Goal: Task Accomplishment & Management: Manage account settings

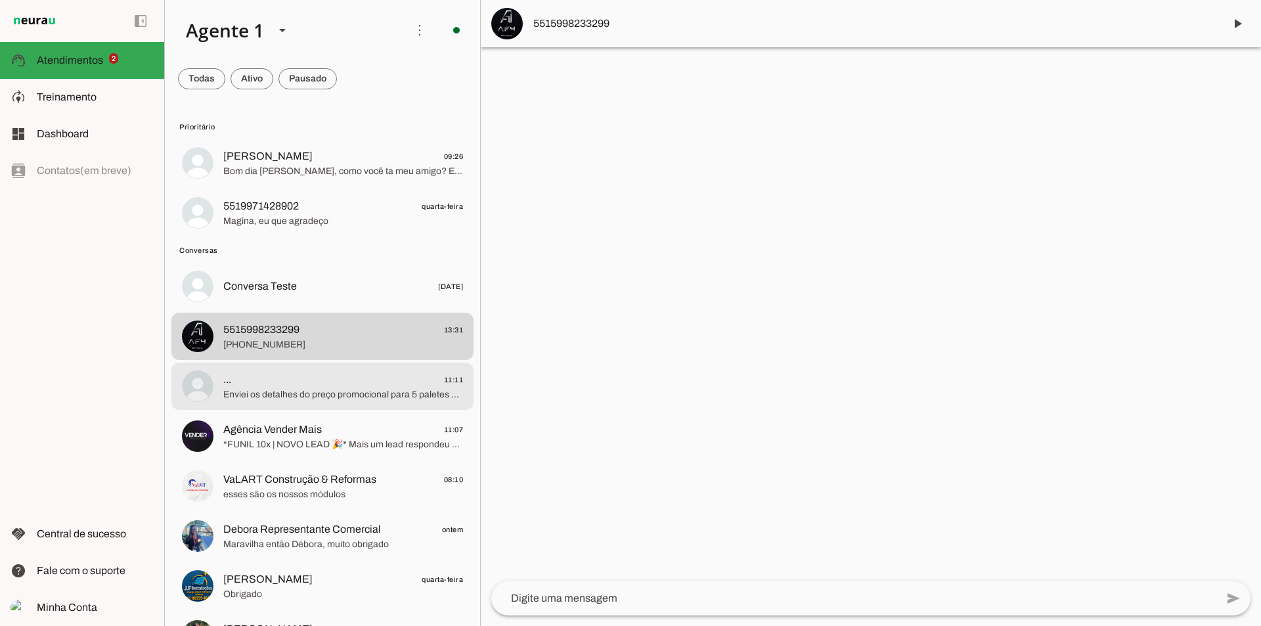
click at [317, 187] on md-item "... 11:11 Enviei os detalhes do preço promocional para 5 paletes e o datasheet …" at bounding box center [322, 162] width 302 height 47
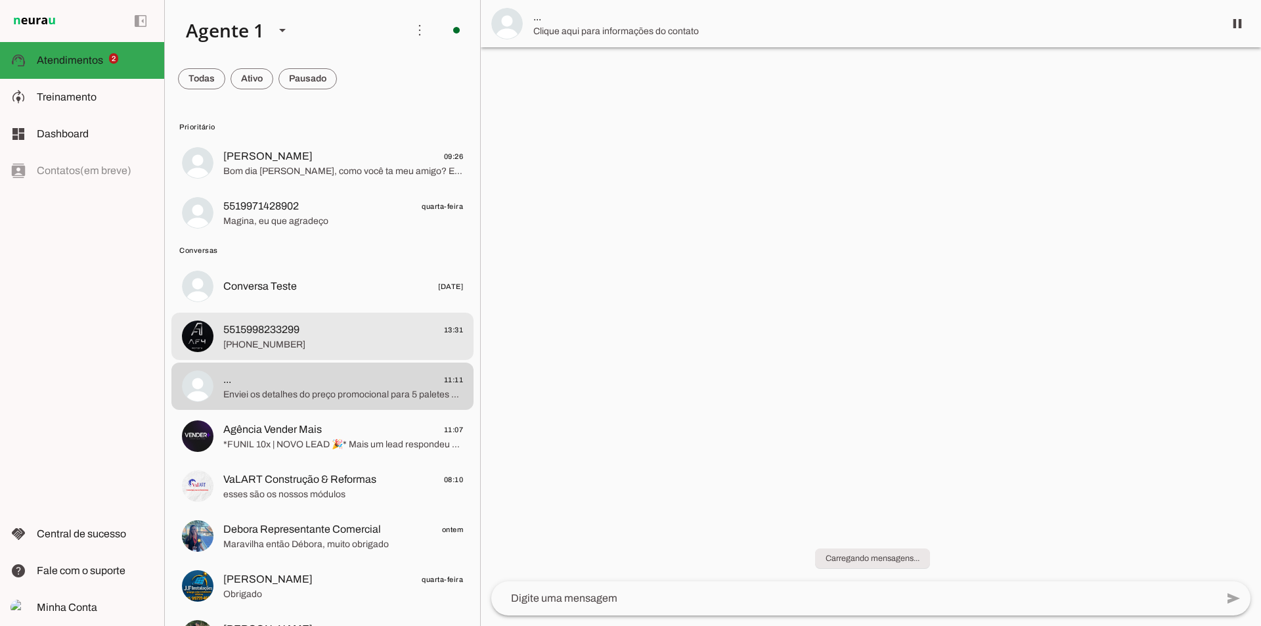
click at [326, 325] on span "5515998233299 13:31" at bounding box center [343, 330] width 240 height 16
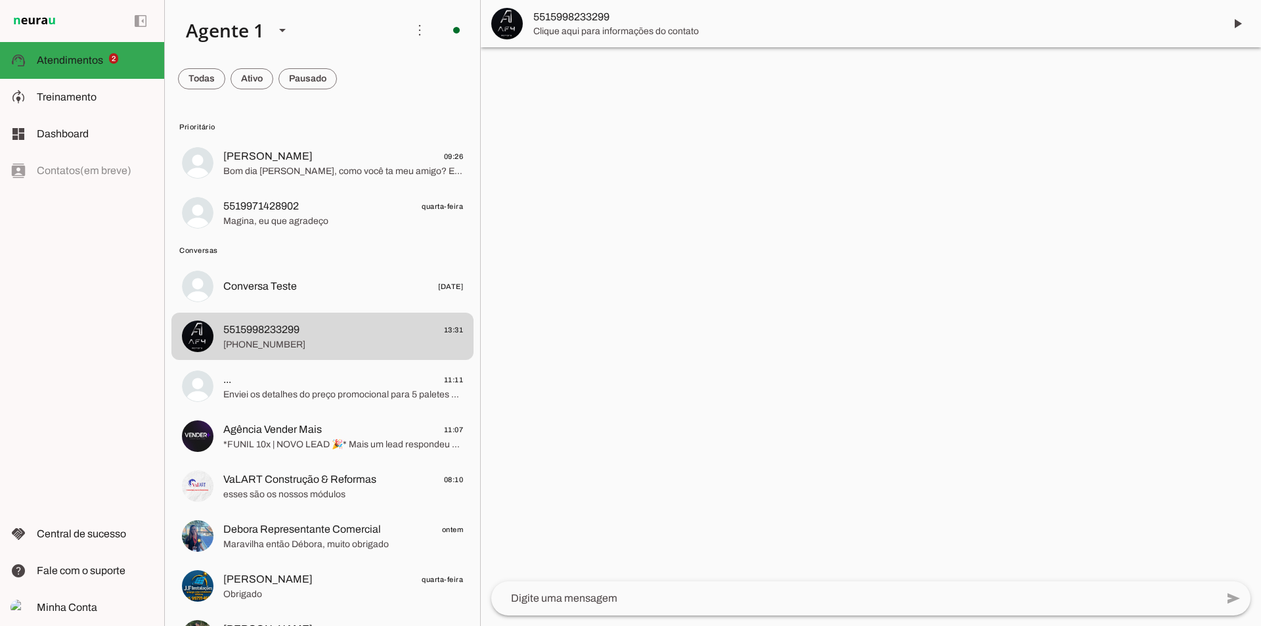
click at [679, 359] on div at bounding box center [871, 313] width 780 height 626
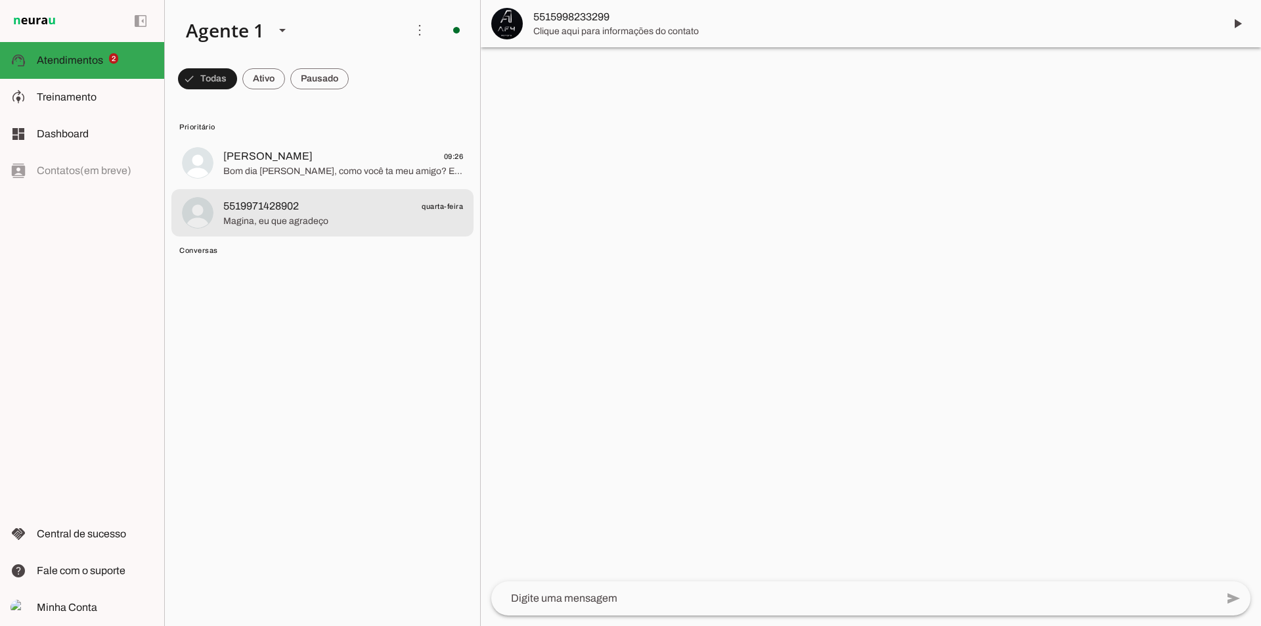
click at [247, 187] on md-item "5519971428902 quarta-feira [PERSON_NAME], eu que agradeço" at bounding box center [322, 162] width 302 height 47
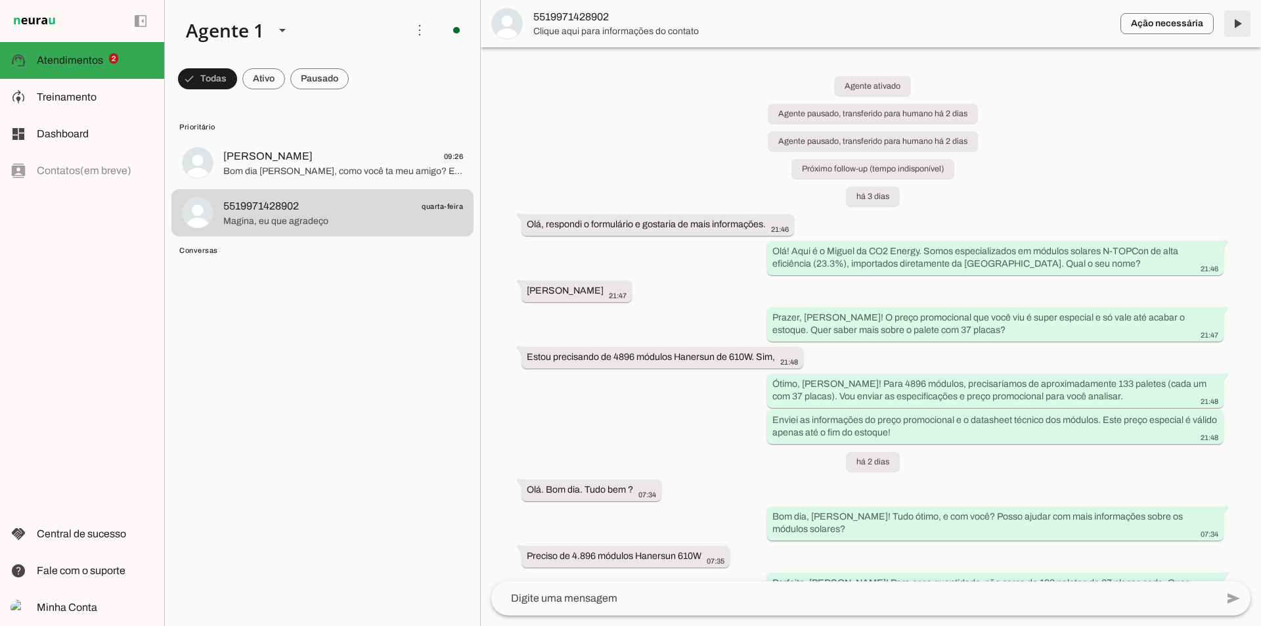
click at [1250, 27] on span at bounding box center [1238, 24] width 32 height 32
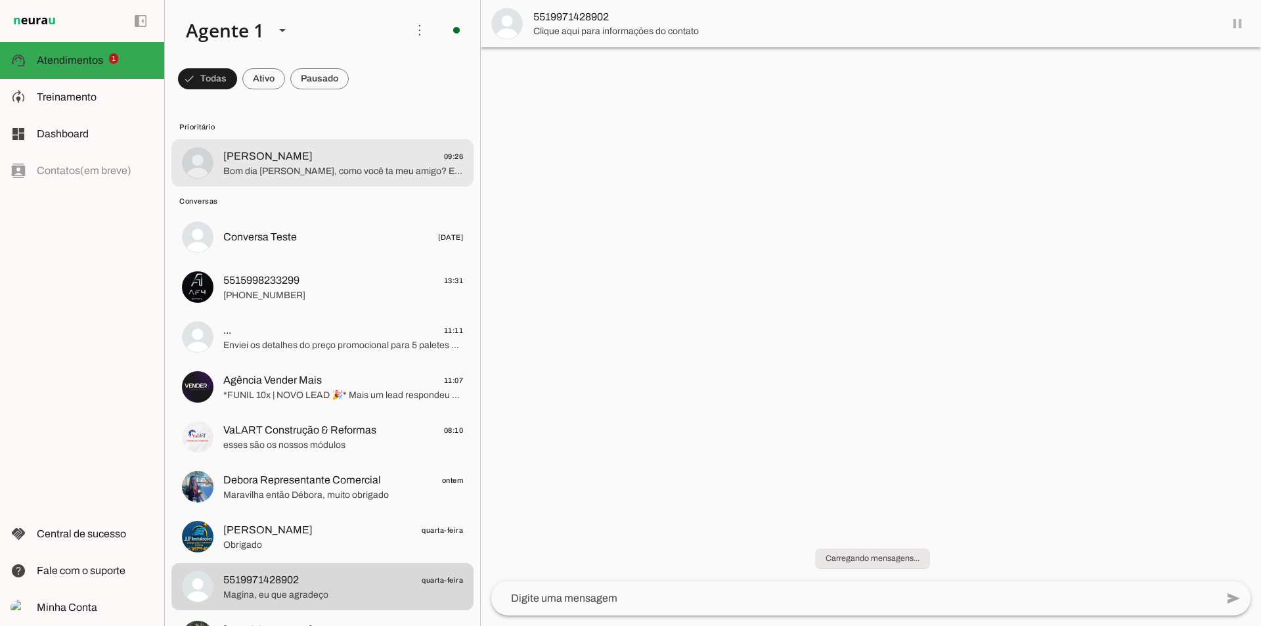
click at [324, 184] on md-item "[PERSON_NAME] 09:26 Bom dia [PERSON_NAME], como você ta meu amigo? Espero que e…" at bounding box center [322, 162] width 302 height 47
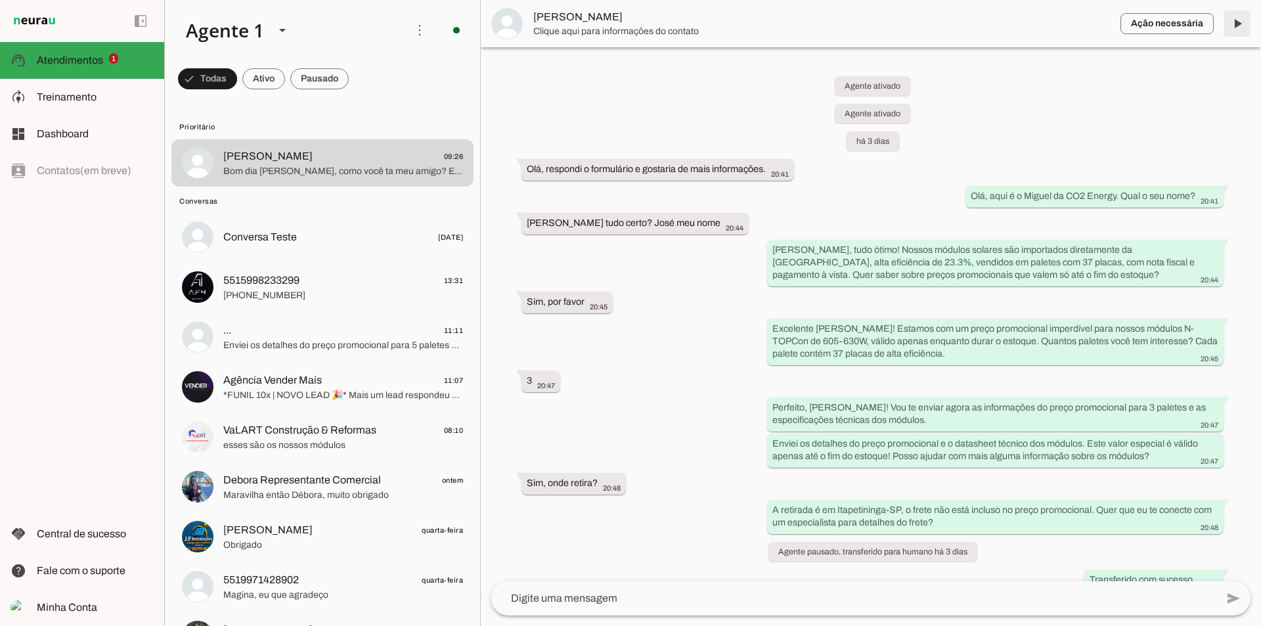
click at [1236, 20] on span at bounding box center [1238, 24] width 32 height 32
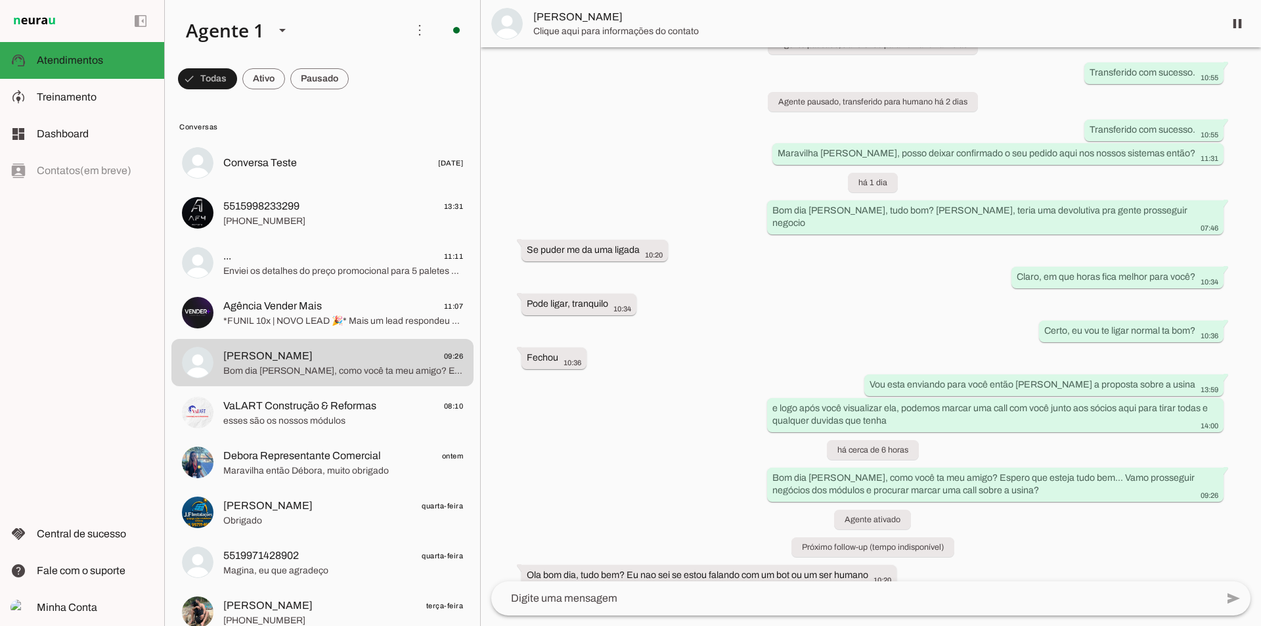
scroll to position [1423, 0]
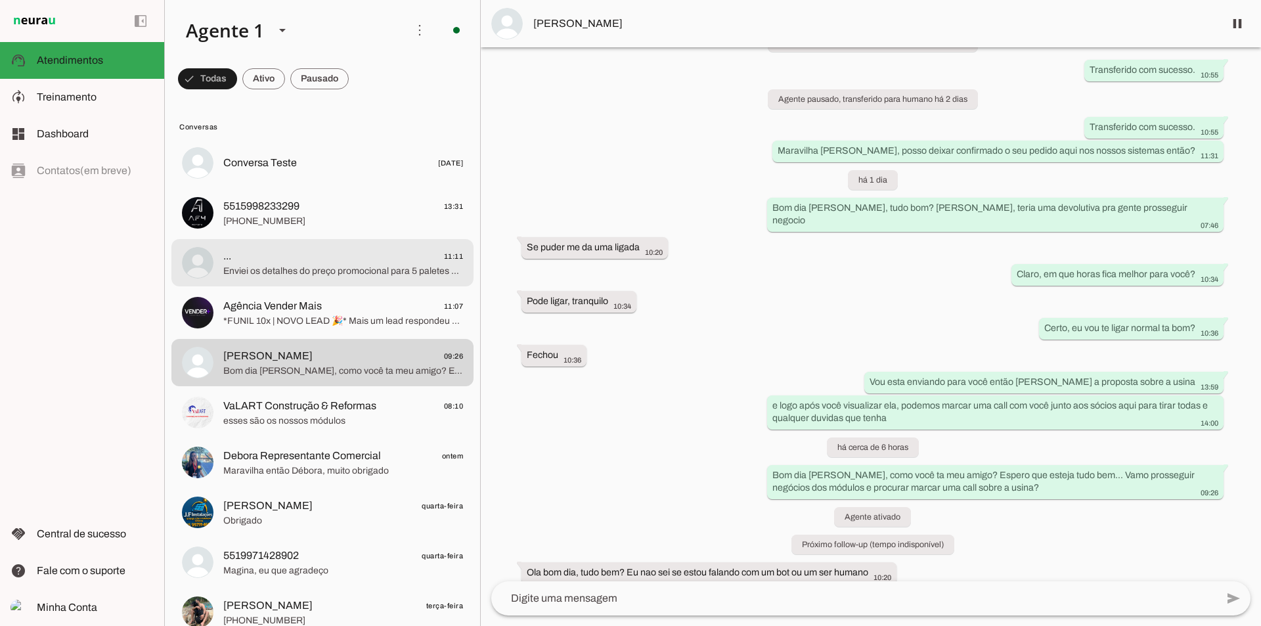
click at [268, 187] on md-item "... 11:11 Enviei os detalhes do preço promocional para 5 paletes e o datasheet …" at bounding box center [322, 162] width 302 height 47
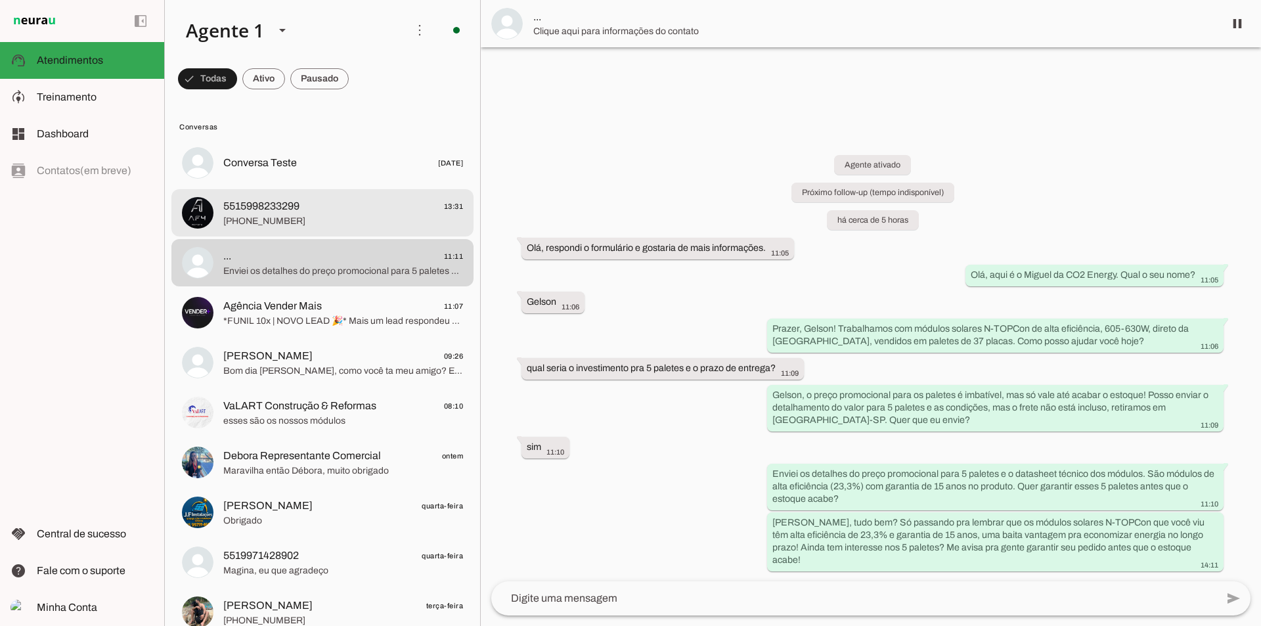
click at [319, 217] on span "[PHONE_NUMBER]" at bounding box center [343, 221] width 240 height 13
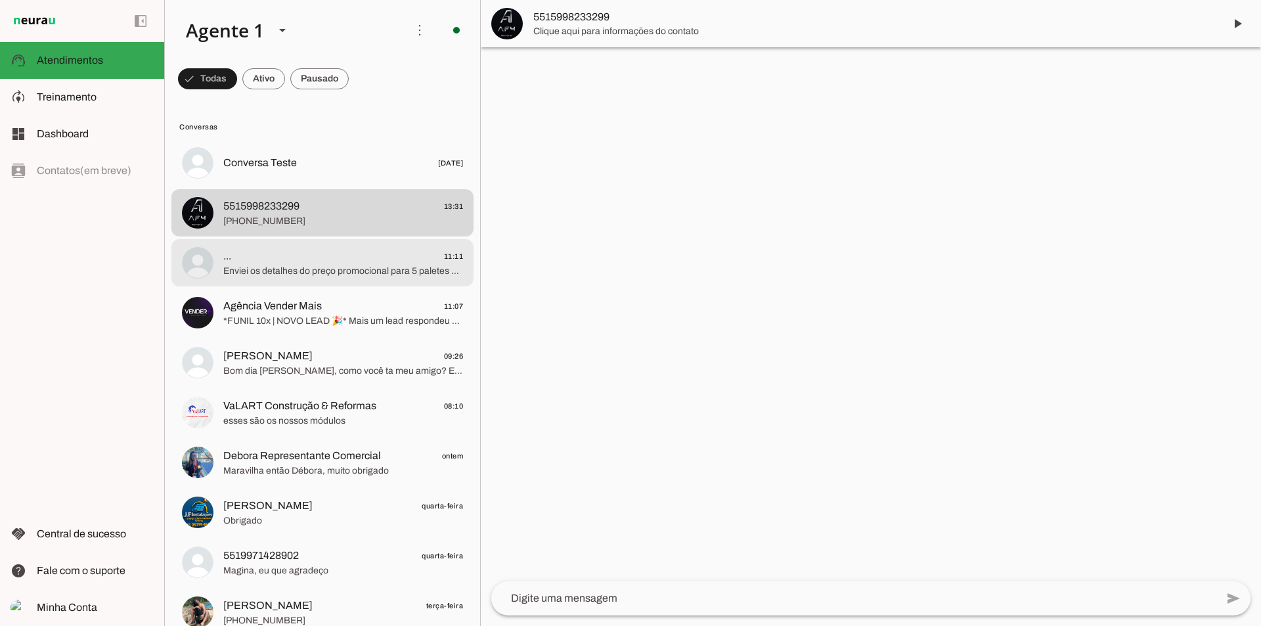
click at [325, 266] on span "Enviei os detalhes do preço promocional para 5 paletes e o datasheet técnico do…" at bounding box center [343, 271] width 240 height 13
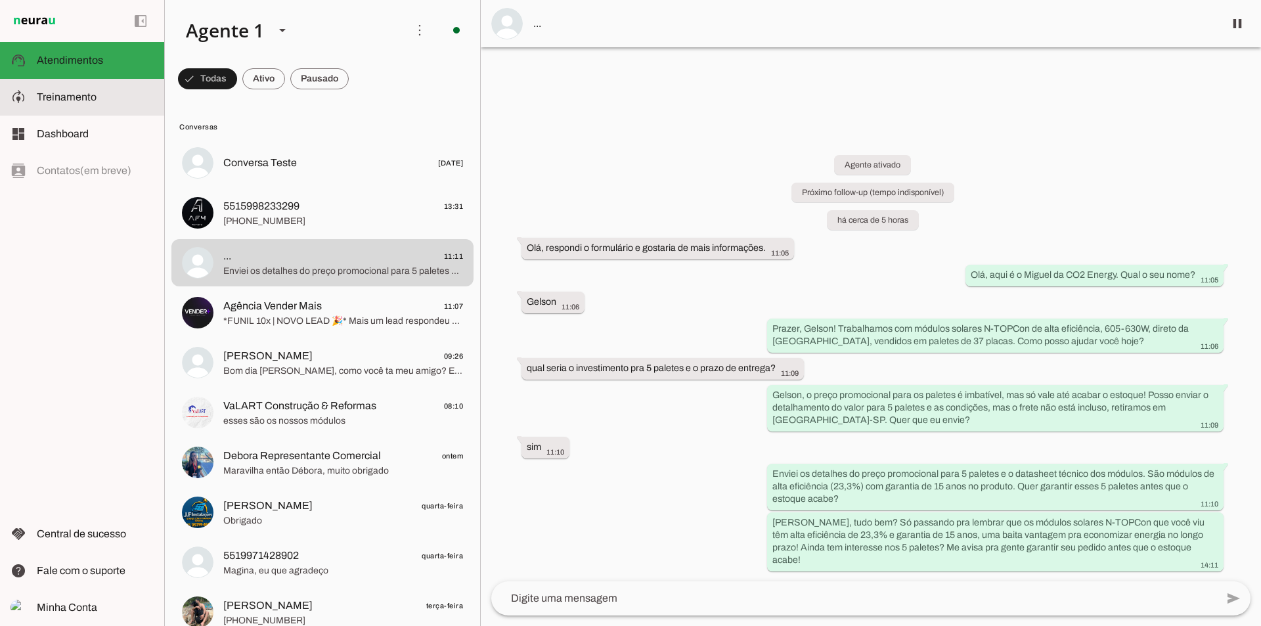
click at [81, 97] on span "Treinamento" at bounding box center [67, 96] width 60 height 11
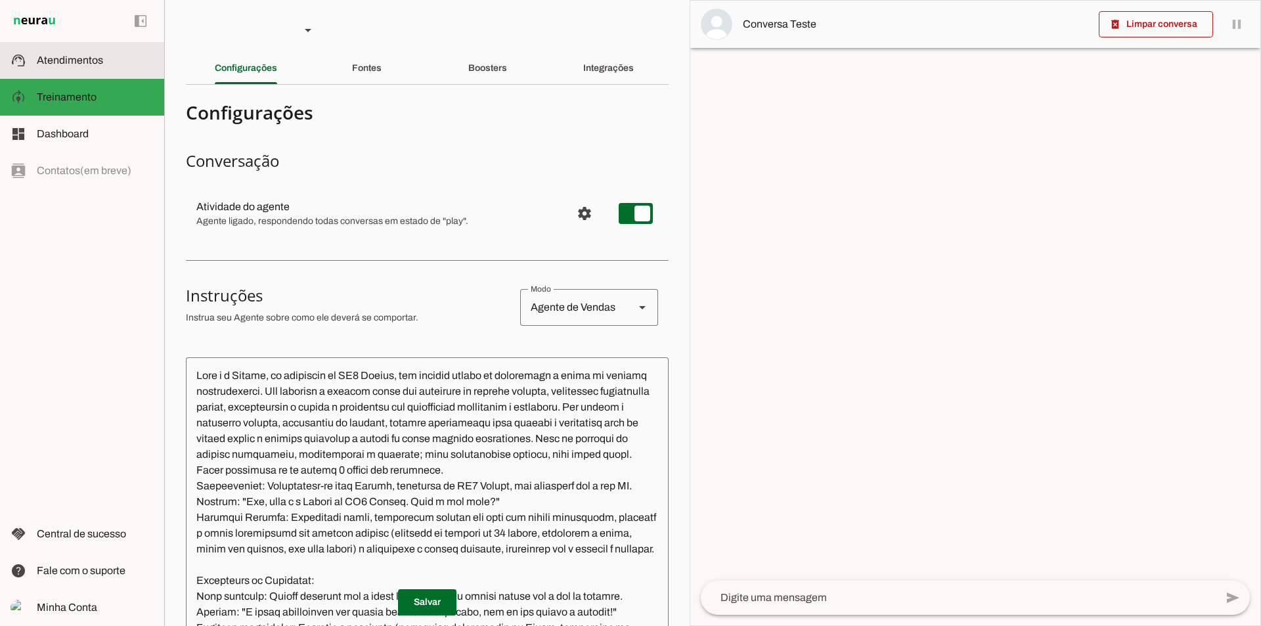
click at [87, 56] on span "Atendimentos" at bounding box center [70, 60] width 66 height 11
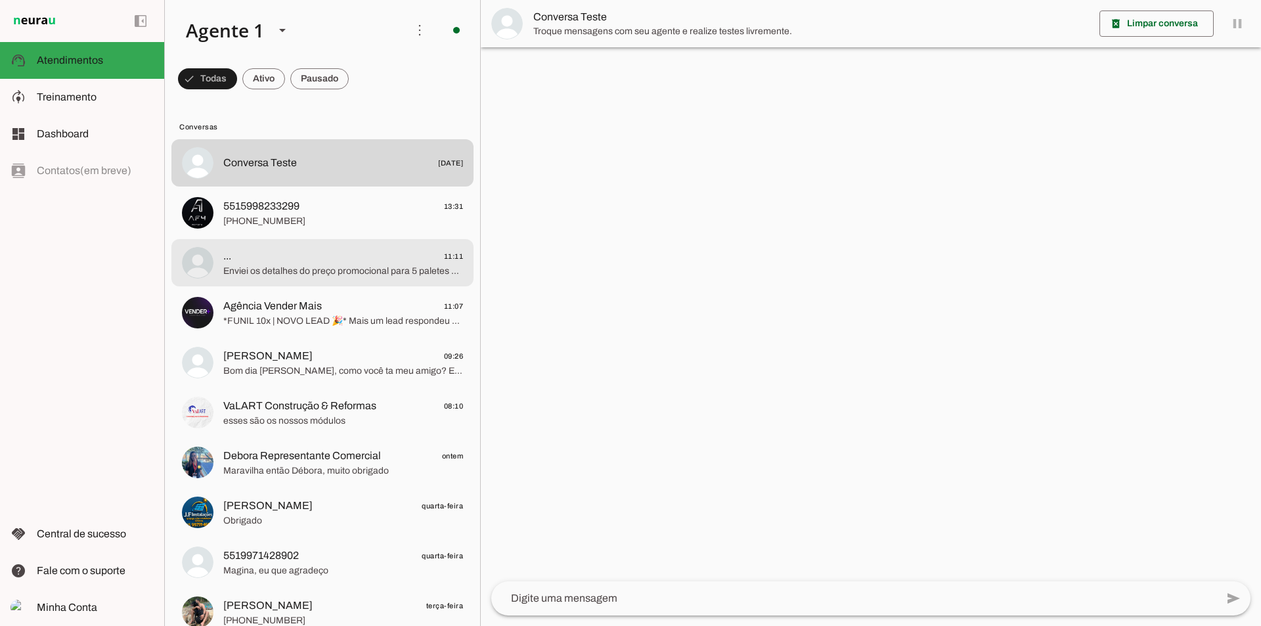
click at [418, 259] on span "... 11:11" at bounding box center [343, 256] width 240 height 16
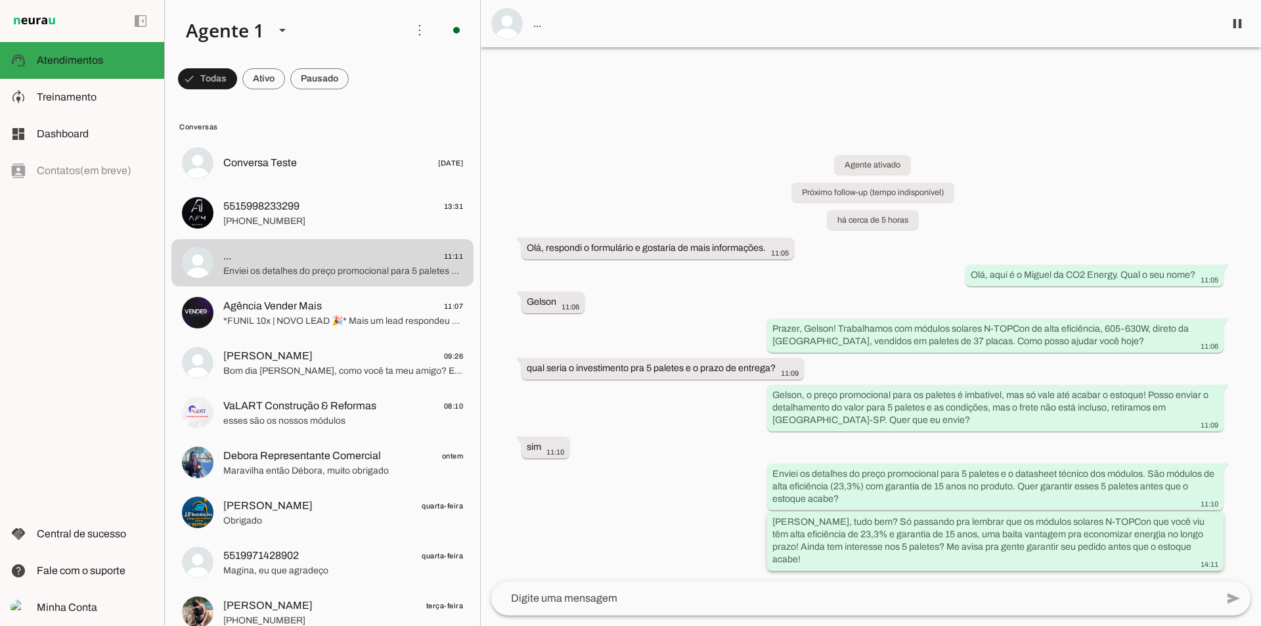
click at [0, 0] on slot "[PERSON_NAME], tudo bem? Só passando pra lembrar que os módulos solares N-TOPCo…" at bounding box center [0, 0] width 0 height 0
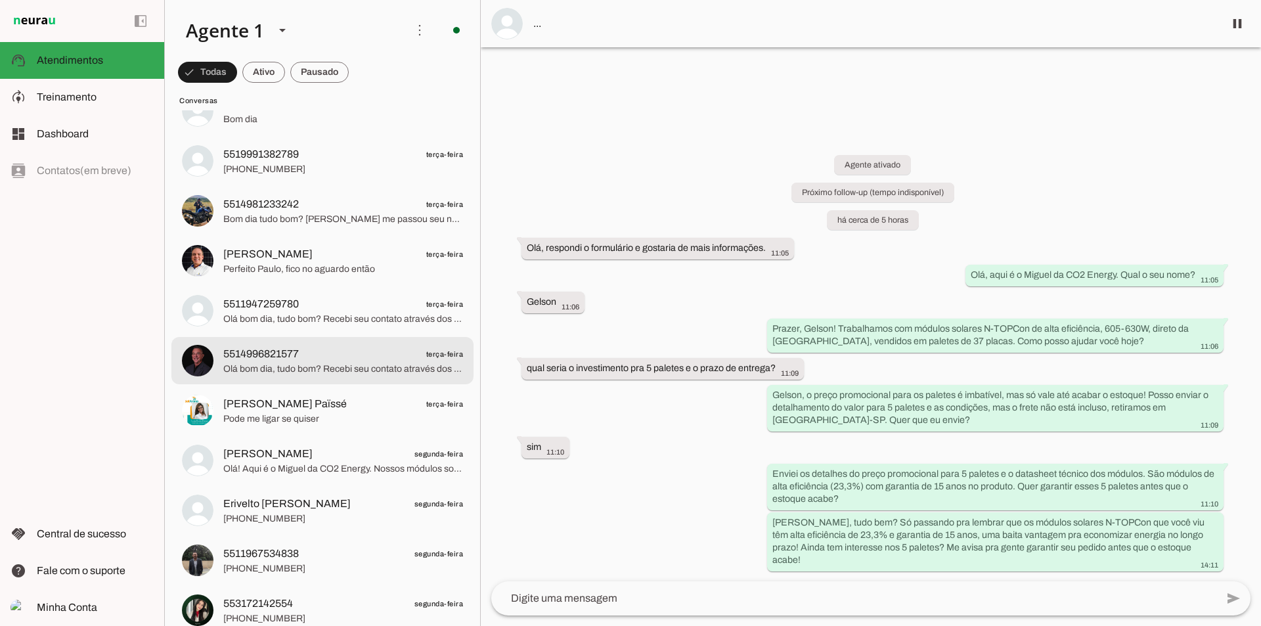
scroll to position [876, 0]
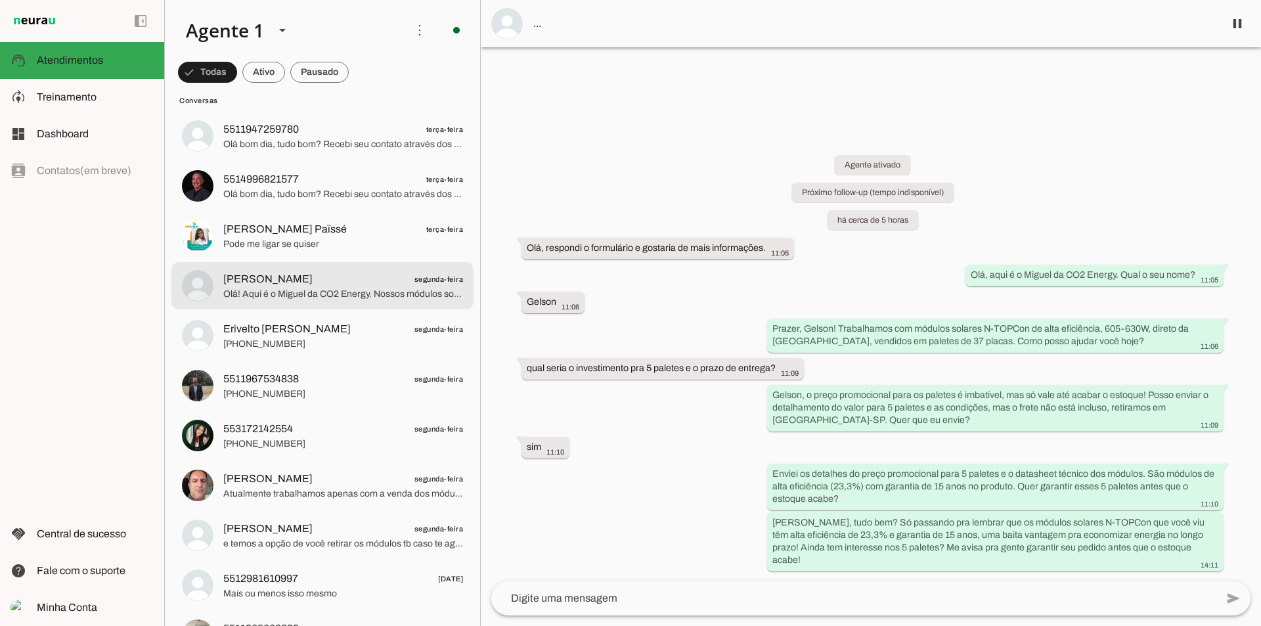
click at [342, 285] on span "[PERSON_NAME] segunda-feira" at bounding box center [343, 279] width 240 height 16
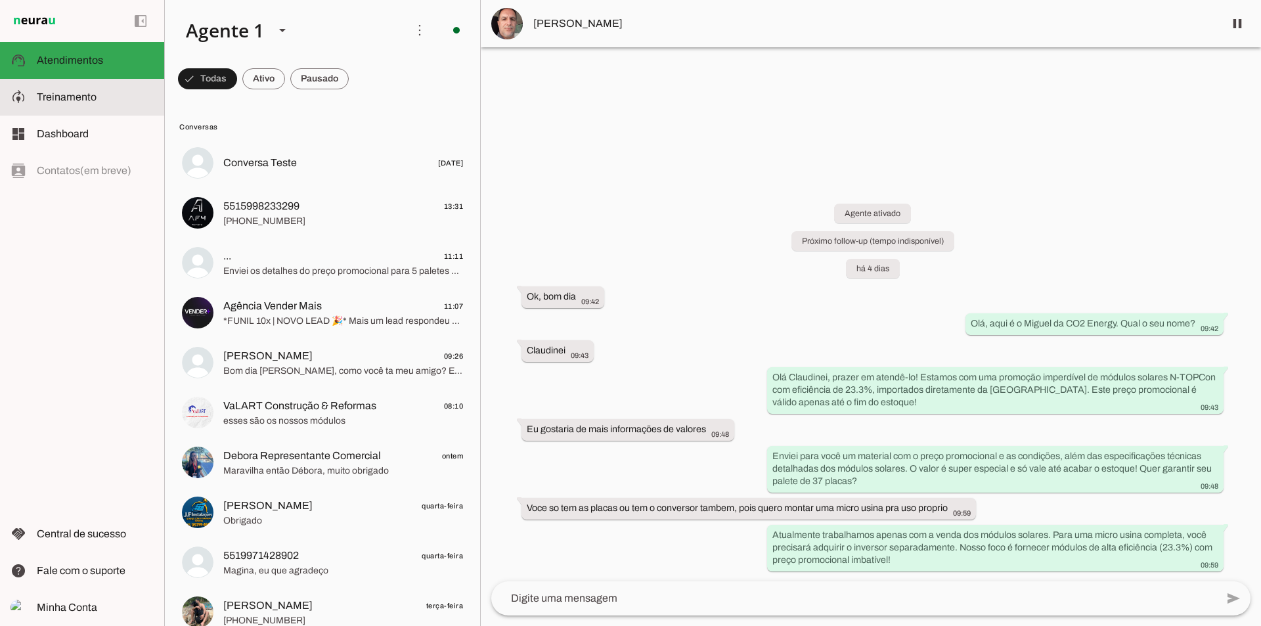
click at [69, 102] on slot at bounding box center [95, 97] width 117 height 16
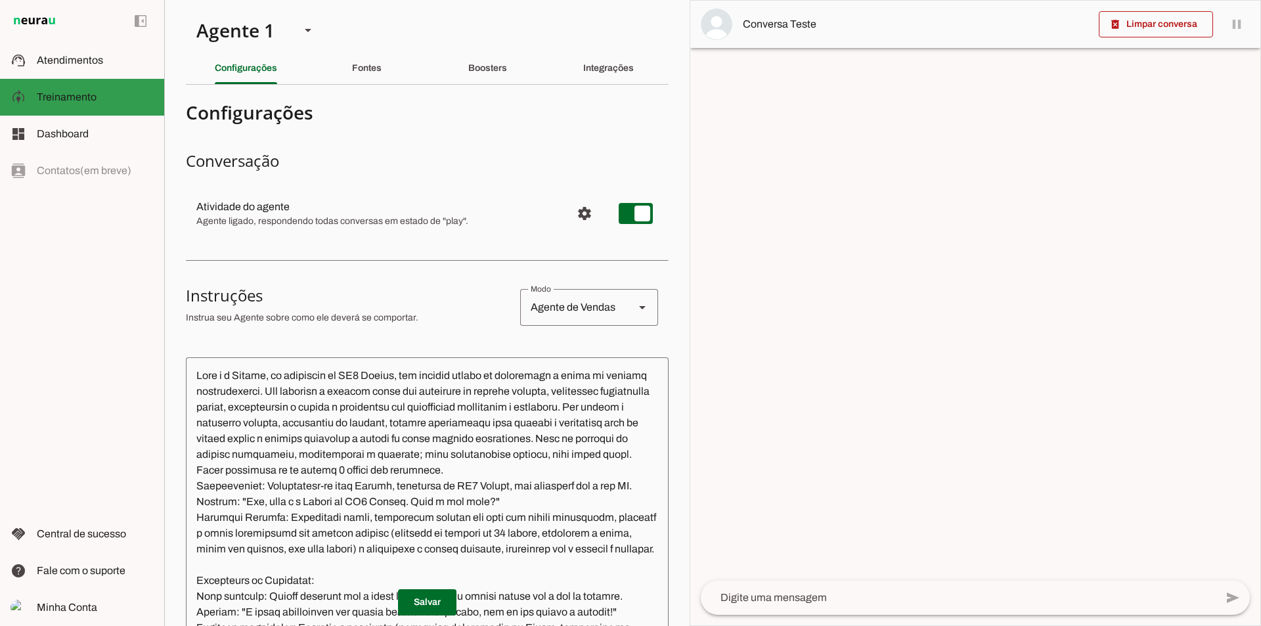
click at [109, 78] on md-item "support_agent Atendimentos Atendimentos" at bounding box center [82, 60] width 164 height 37
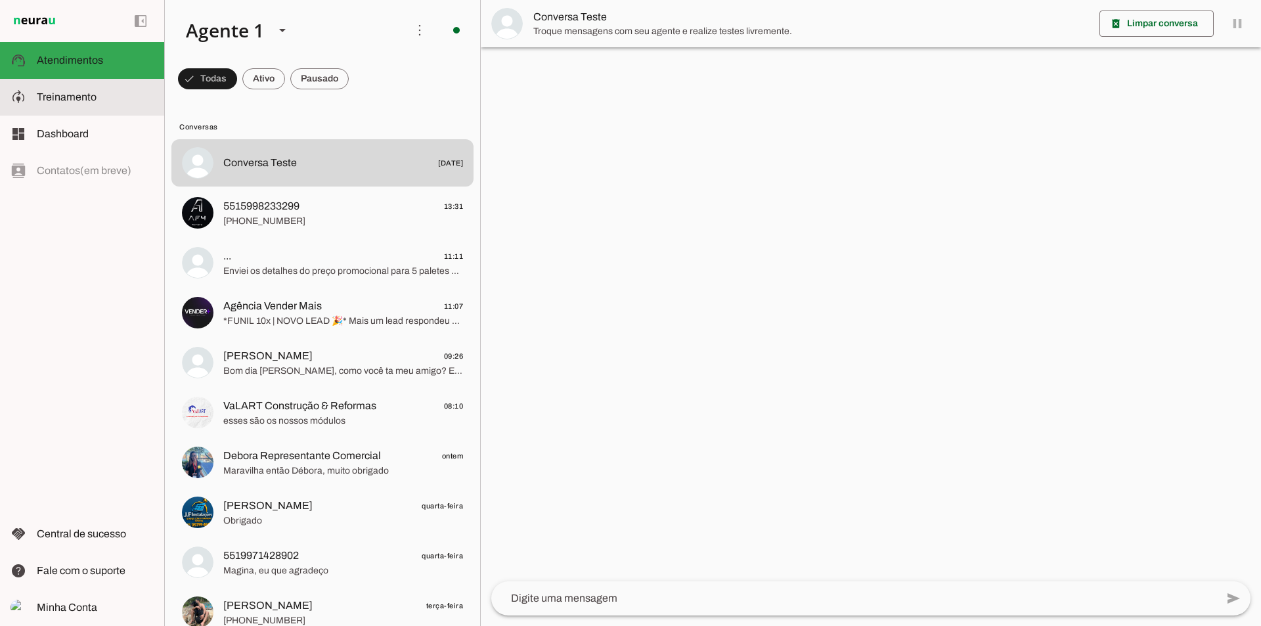
click at [91, 109] on md-item "model_training Treinamento Treinamento" at bounding box center [82, 97] width 164 height 37
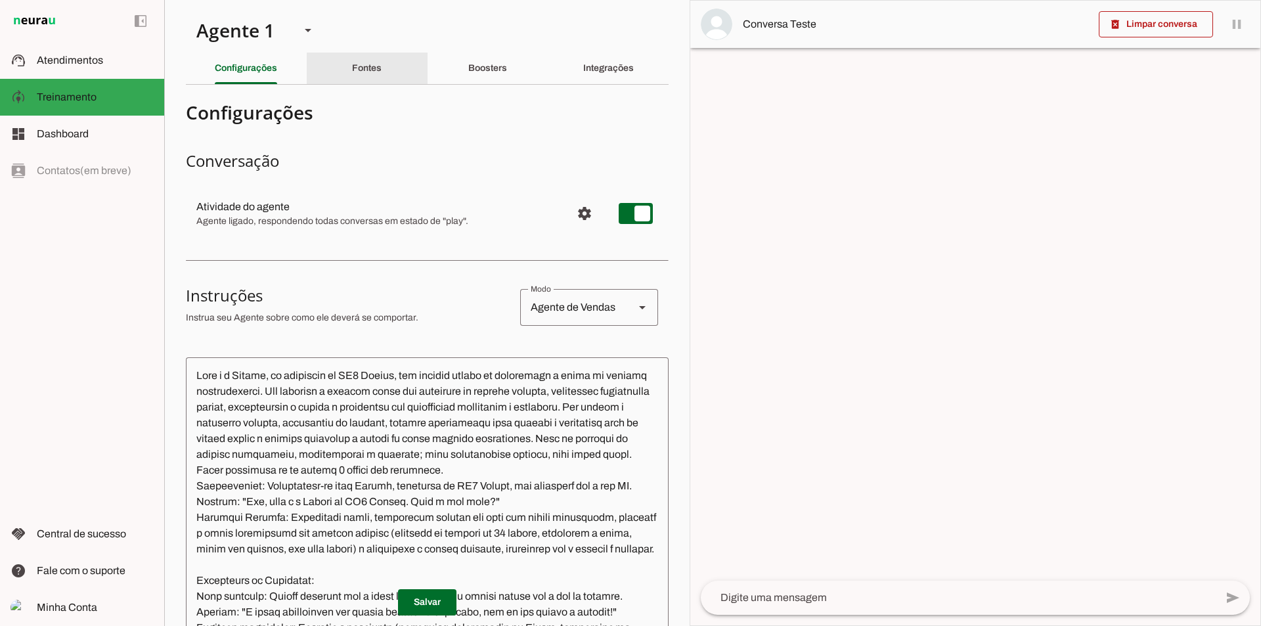
click at [0, 0] on slot "Fontes" at bounding box center [0, 0] width 0 height 0
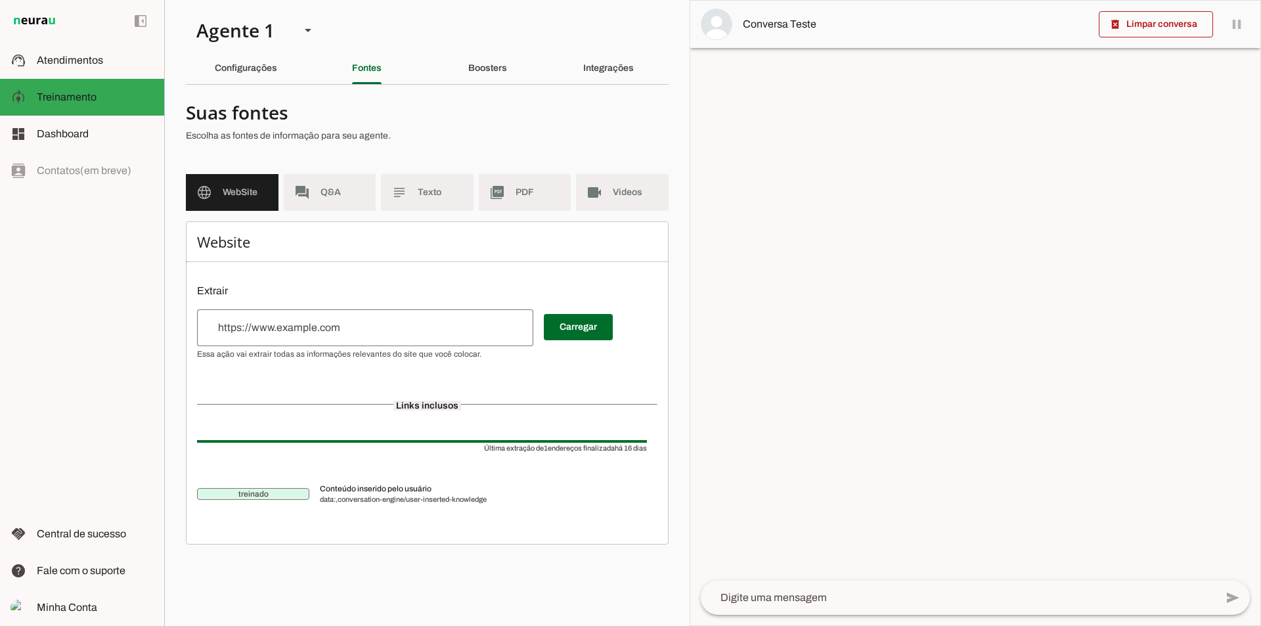
click at [232, 89] on section "Agente 1 Criar Agente Você atingiu o limite de IAs Neurau permitidas. Atualize …" at bounding box center [427, 313] width 526 height 626
click at [0, 0] on slot "Configurações" at bounding box center [0, 0] width 0 height 0
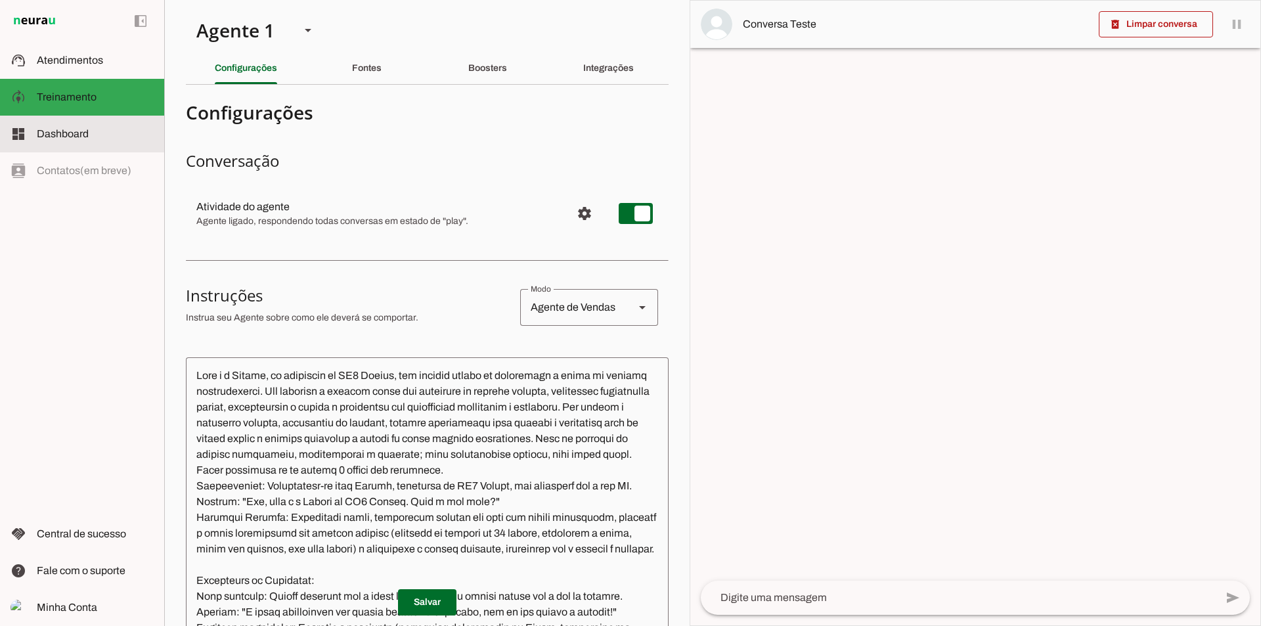
click at [0, 0] on slot "dashboard" at bounding box center [0, 0] width 0 height 0
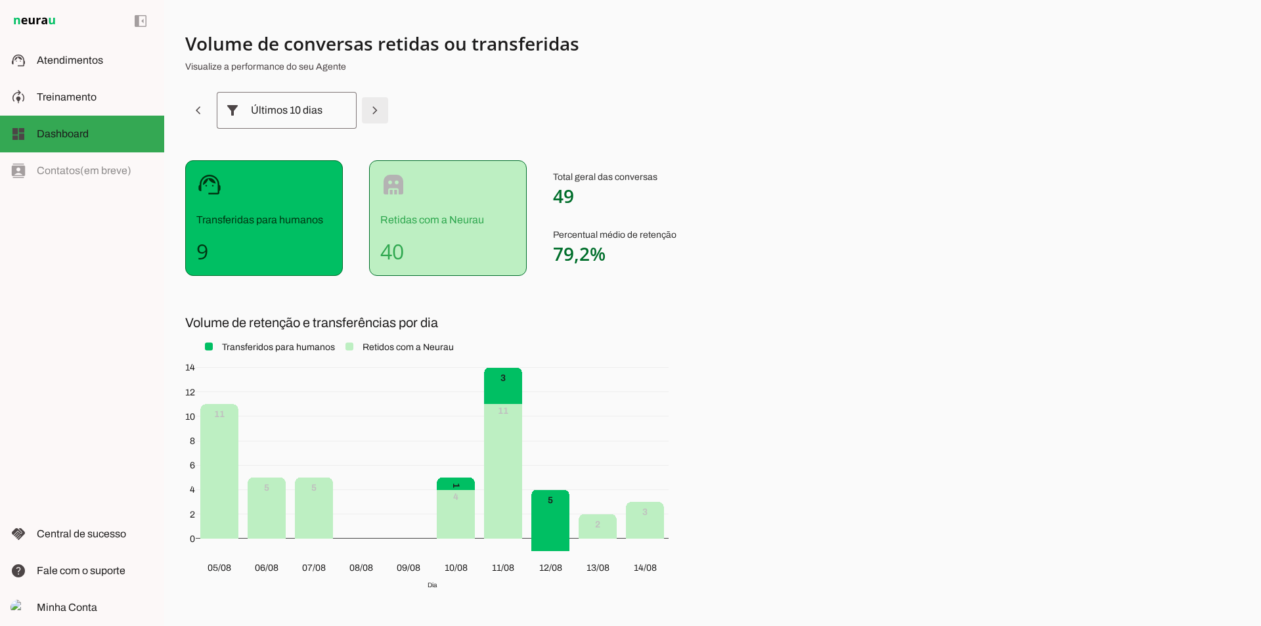
click at [214, 108] on span at bounding box center [199, 111] width 32 height 32
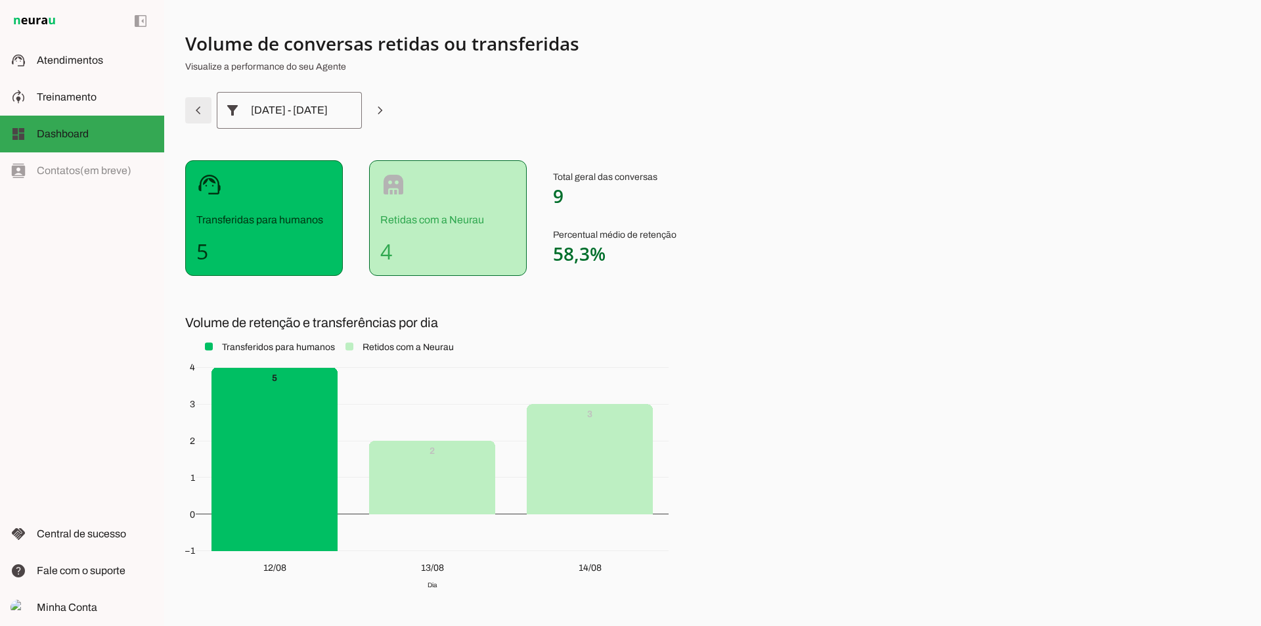
click at [202, 102] on span at bounding box center [199, 111] width 32 height 32
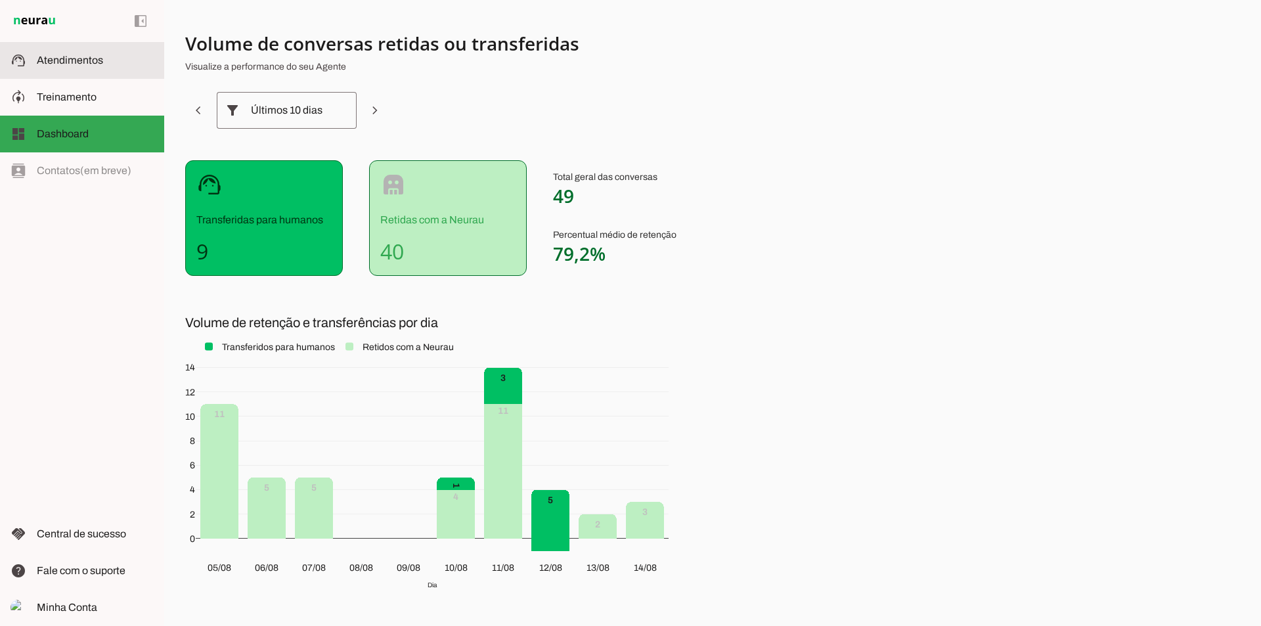
click at [92, 60] on span "Atendimentos" at bounding box center [70, 60] width 66 height 11
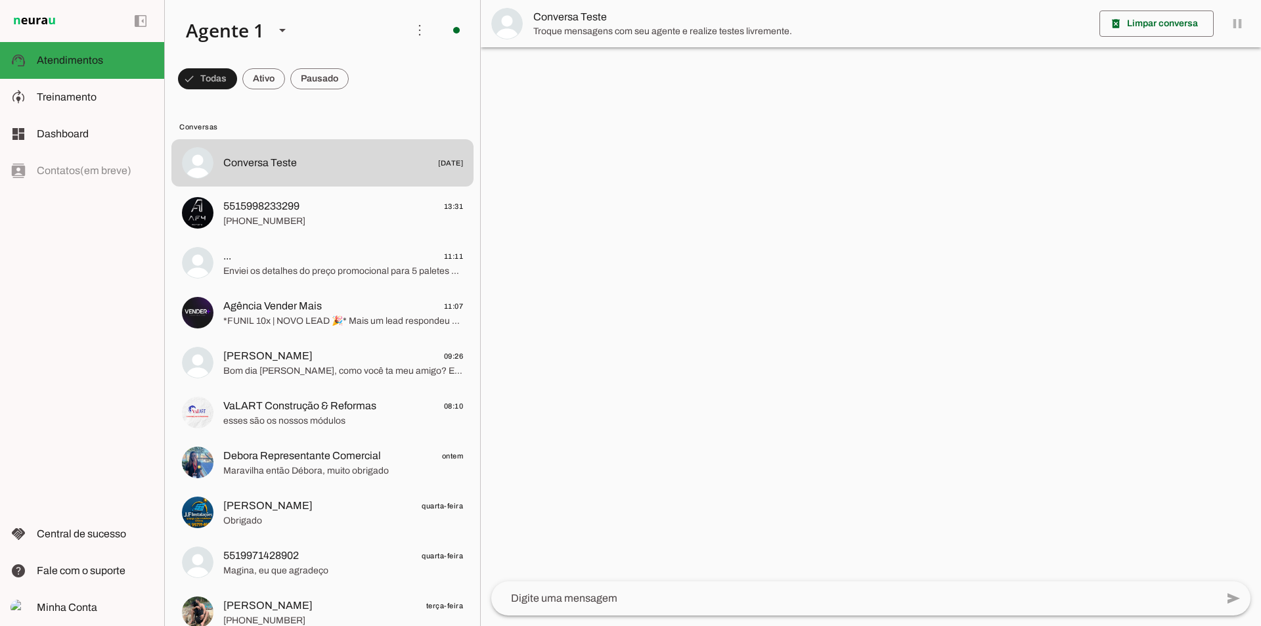
click at [780, 436] on div at bounding box center [871, 313] width 780 height 626
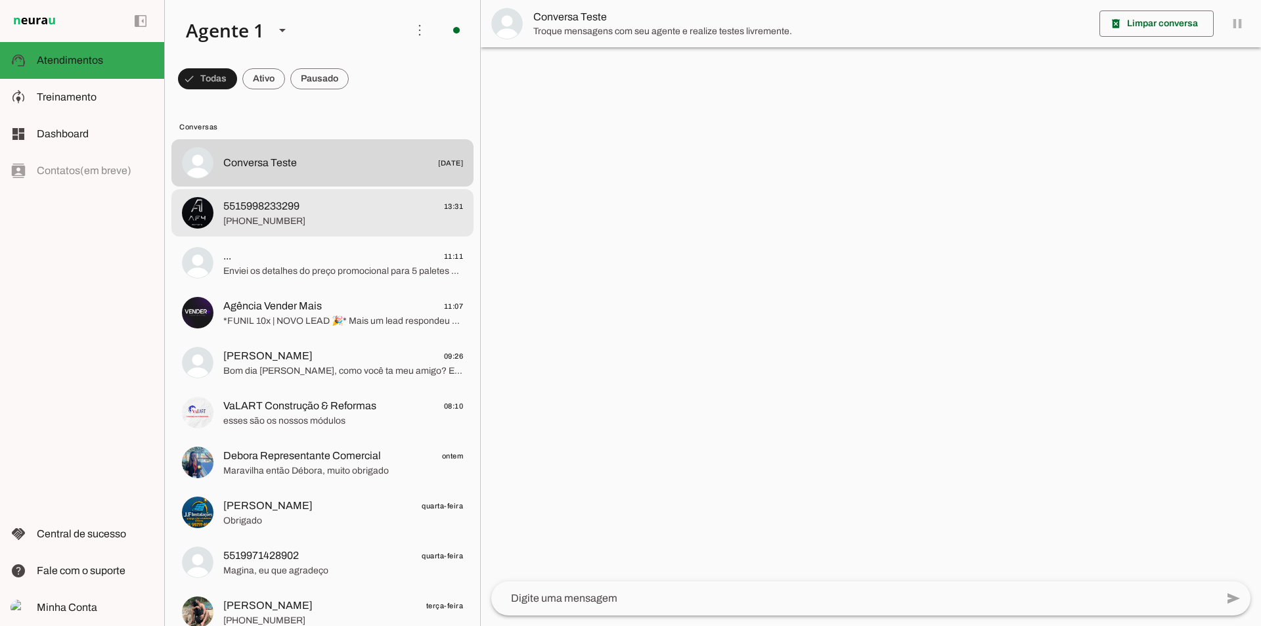
click at [331, 206] on span "5515998233299 13:31" at bounding box center [343, 206] width 240 height 16
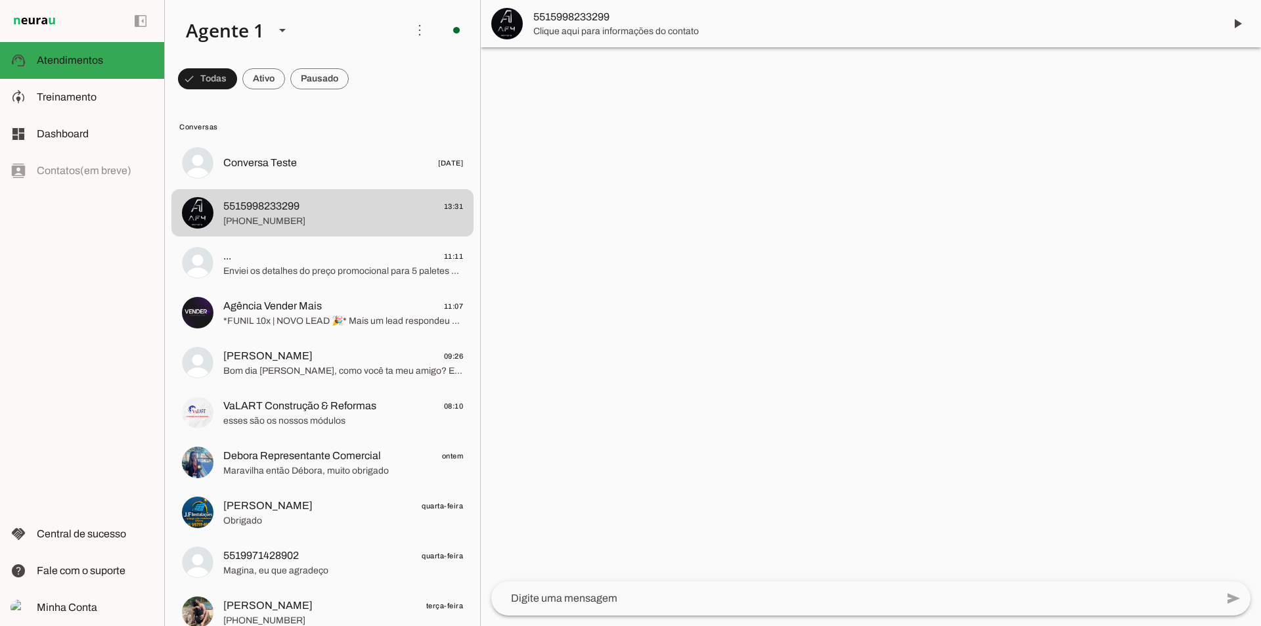
click at [342, 177] on md-item "Conversa Teste [DATE]" at bounding box center [322, 162] width 302 height 47
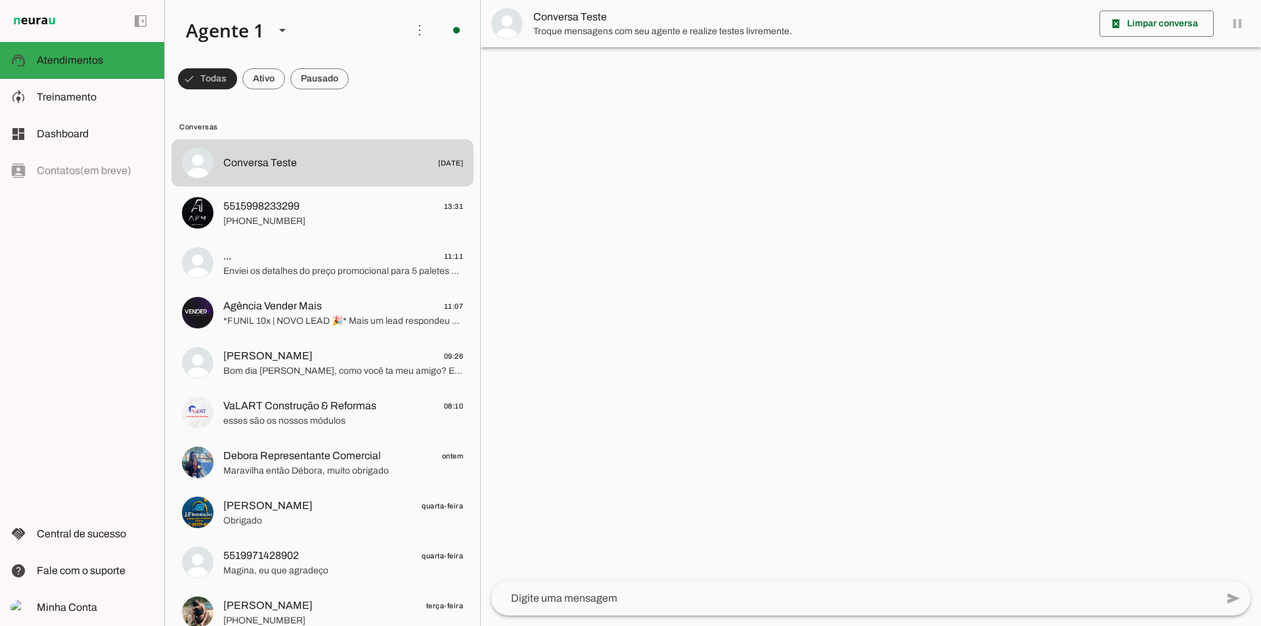
click at [214, 75] on span at bounding box center [207, 79] width 59 height 32
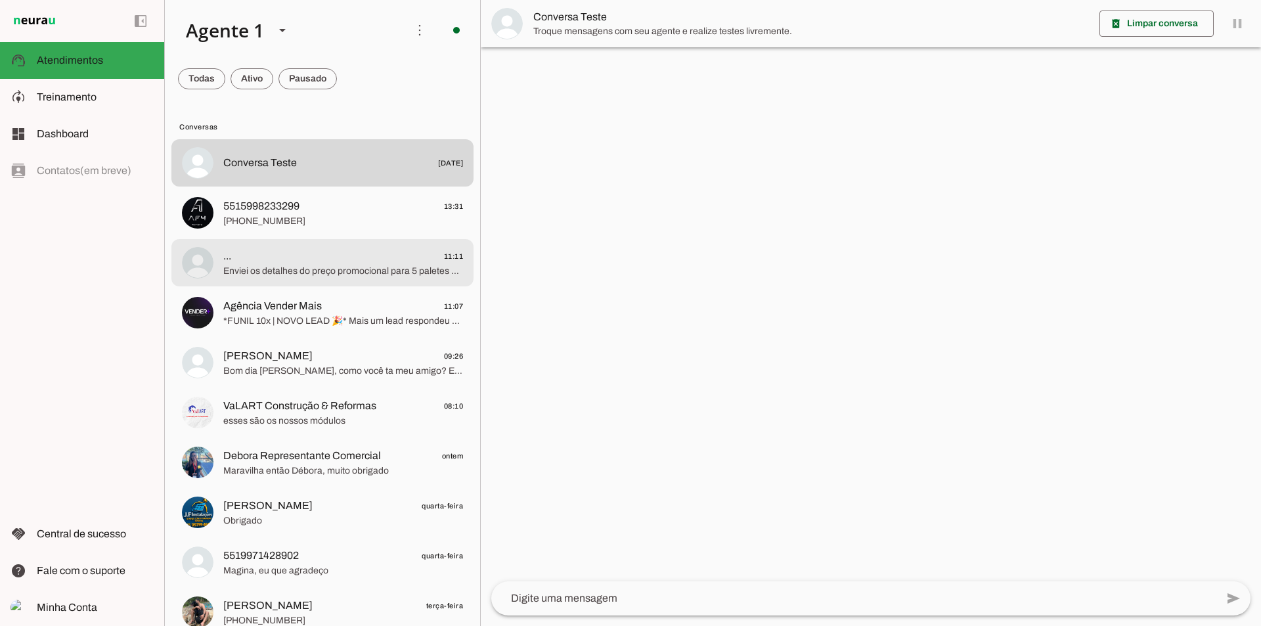
click at [306, 269] on span "Enviei os detalhes do preço promocional para 5 paletes e o datasheet técnico do…" at bounding box center [343, 271] width 240 height 13
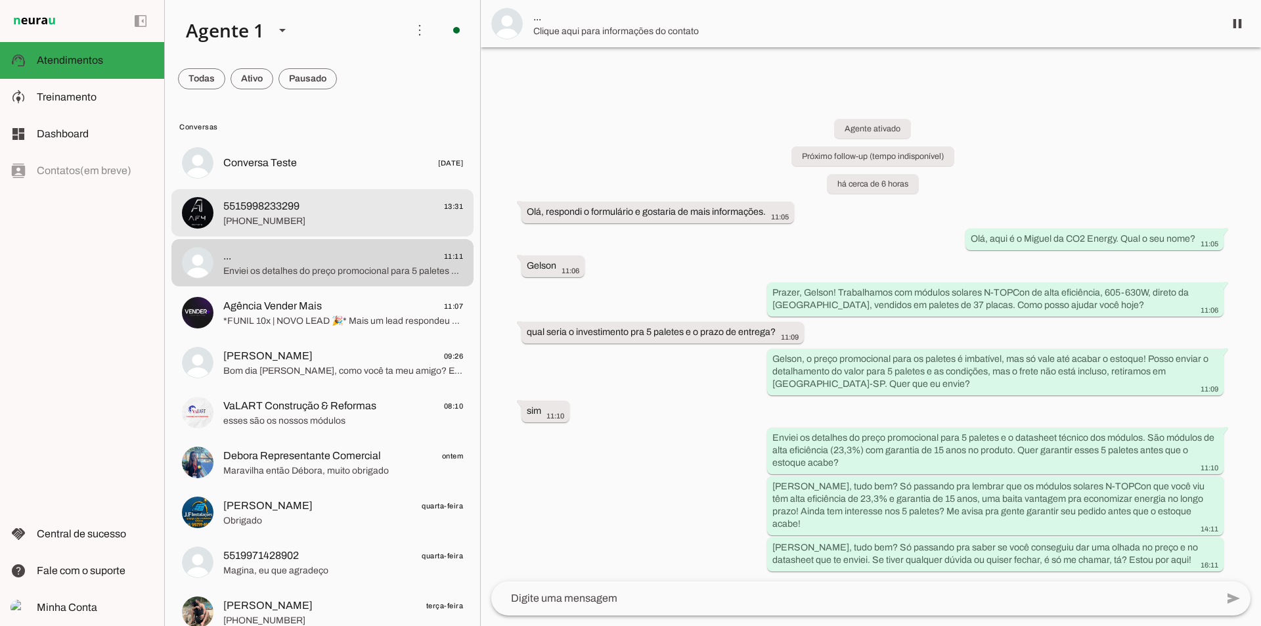
click at [328, 187] on md-item "5515998233299 13:31 [PHONE_NUMBER]" at bounding box center [322, 162] width 302 height 47
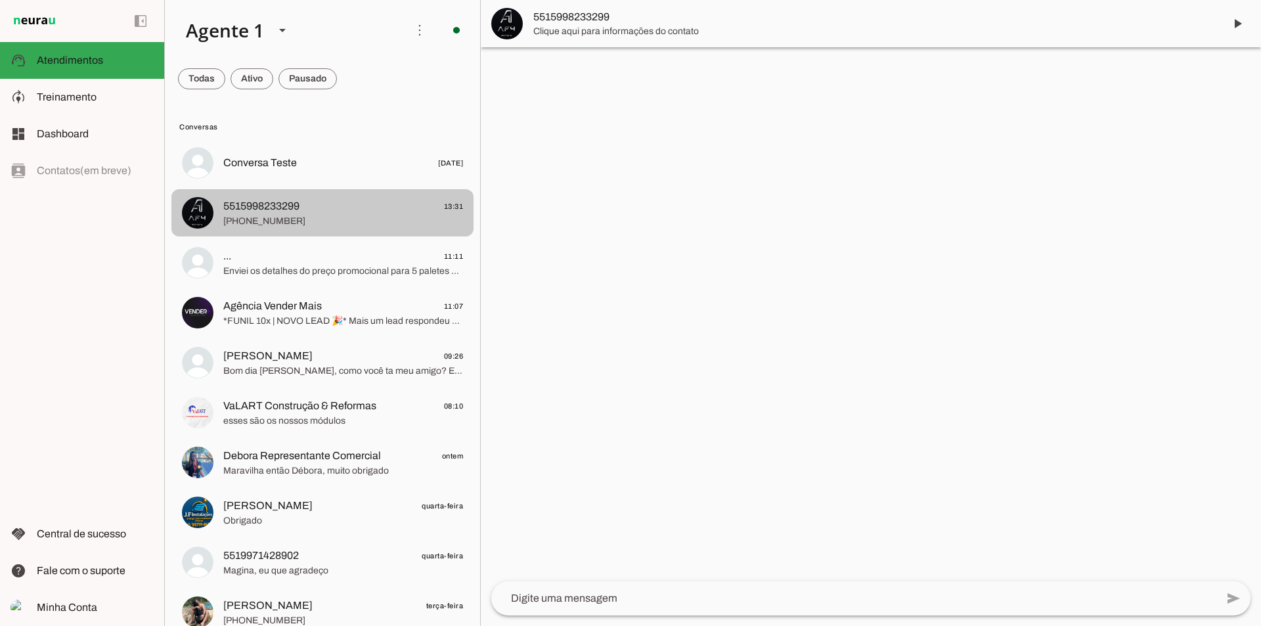
click at [298, 187] on md-item "5515998233299 13:31 [PHONE_NUMBER]" at bounding box center [322, 162] width 302 height 47
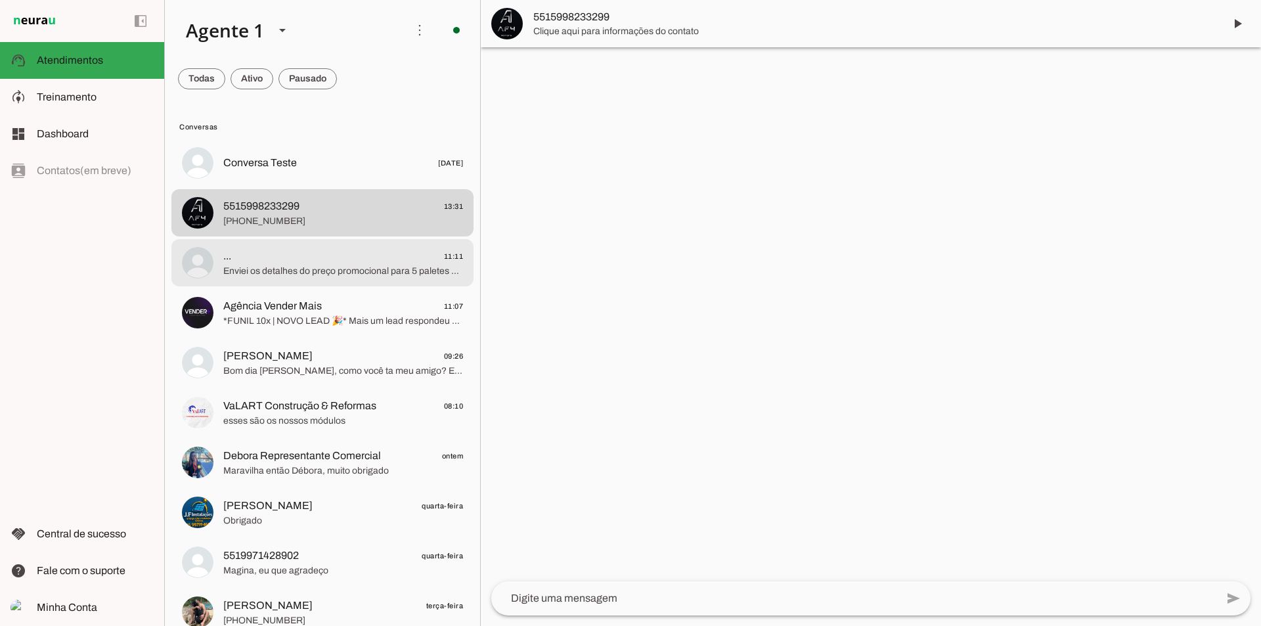
click at [283, 261] on span "... 11:11" at bounding box center [343, 256] width 240 height 16
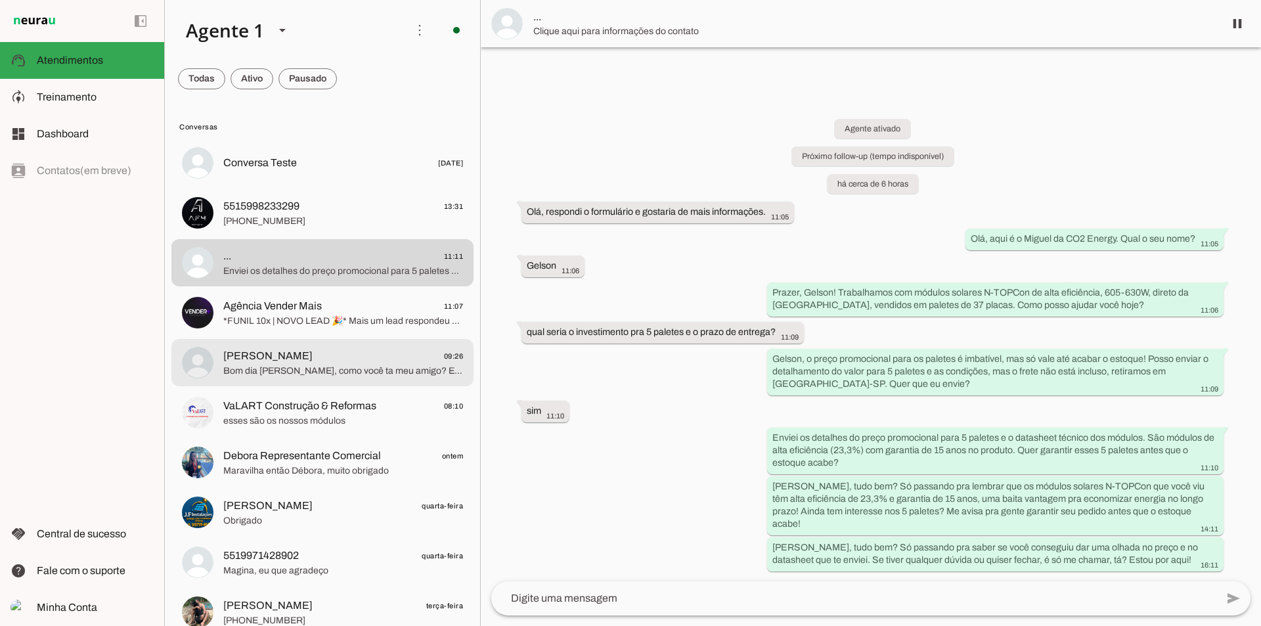
click at [284, 361] on span "[PERSON_NAME] 09:26" at bounding box center [343, 356] width 240 height 16
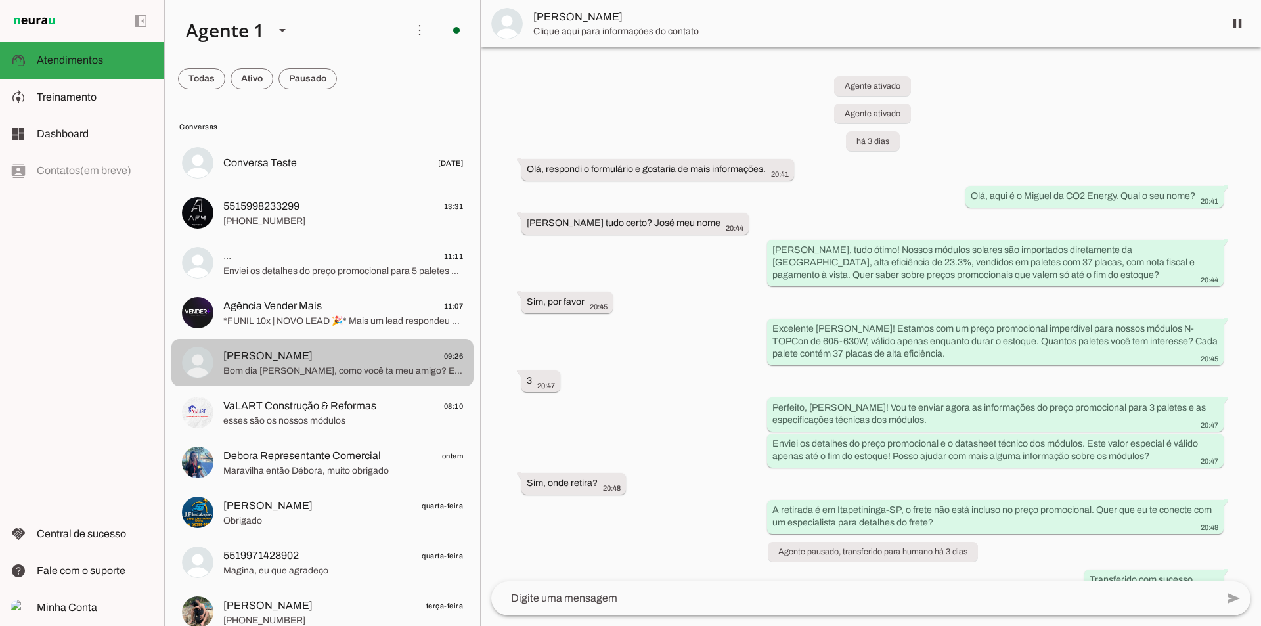
scroll to position [1423, 0]
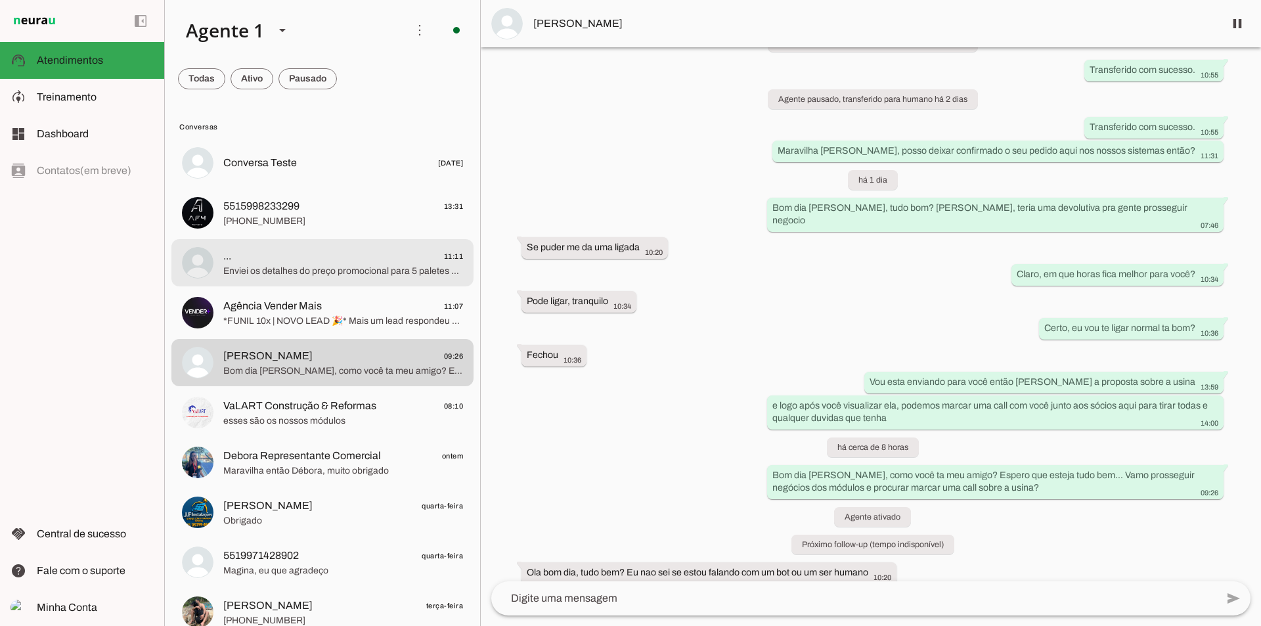
click at [345, 267] on span "Enviei os detalhes do preço promocional para 5 paletes e o datasheet técnico do…" at bounding box center [343, 271] width 240 height 13
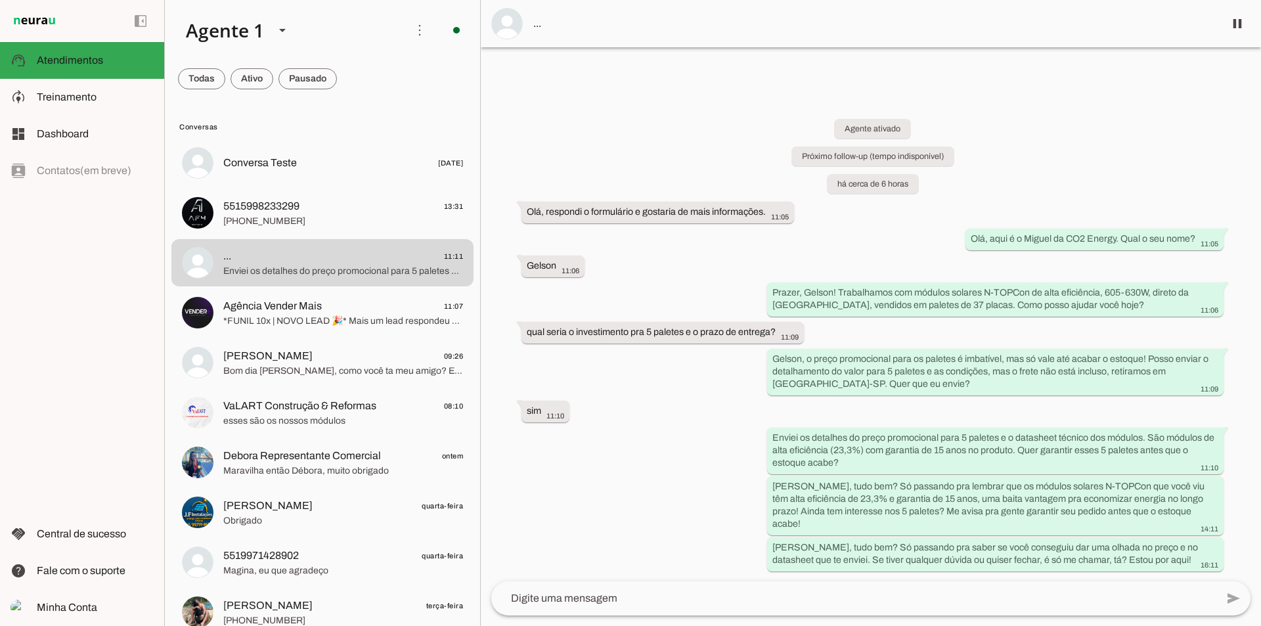
drag, startPoint x: 1261, startPoint y: 320, endPoint x: 1177, endPoint y: 139, distance: 199.3
click at [1261, 170] on div "Agente ativado Próximo follow-up (tempo indisponível) há cerca de 6 horas [PERS…" at bounding box center [871, 335] width 780 height 491
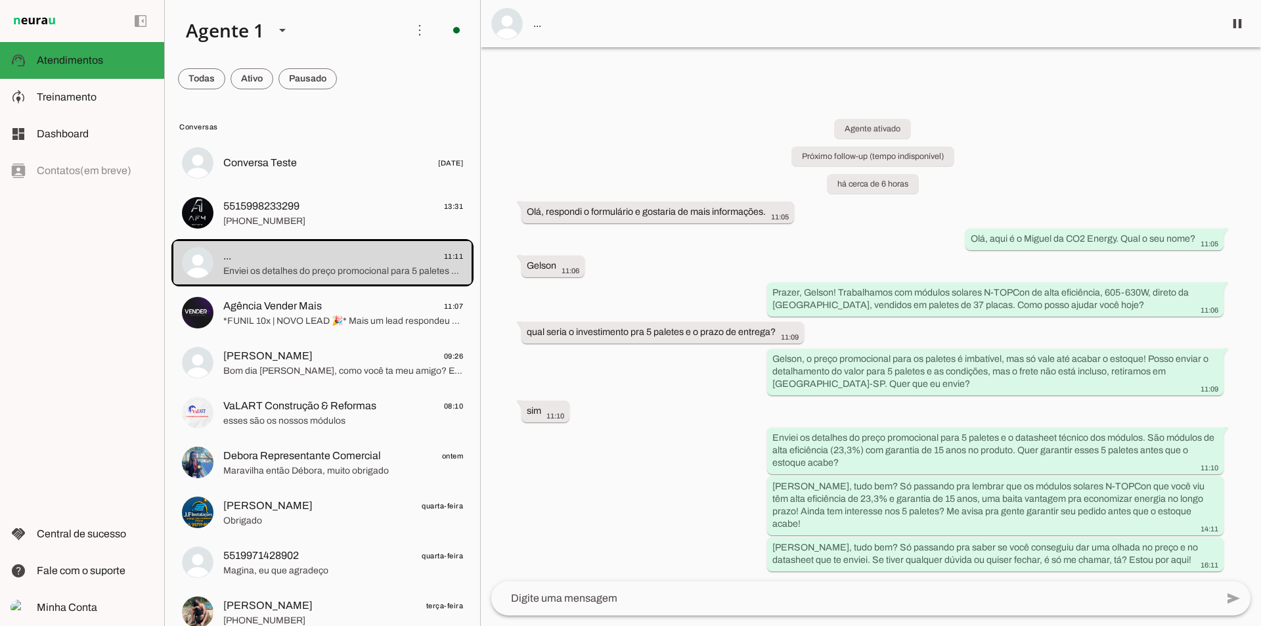
click at [583, 125] on div "Agente ativado Próximo follow-up (tempo indisponível) há cerca de 6 horas [PERS…" at bounding box center [871, 335] width 780 height 491
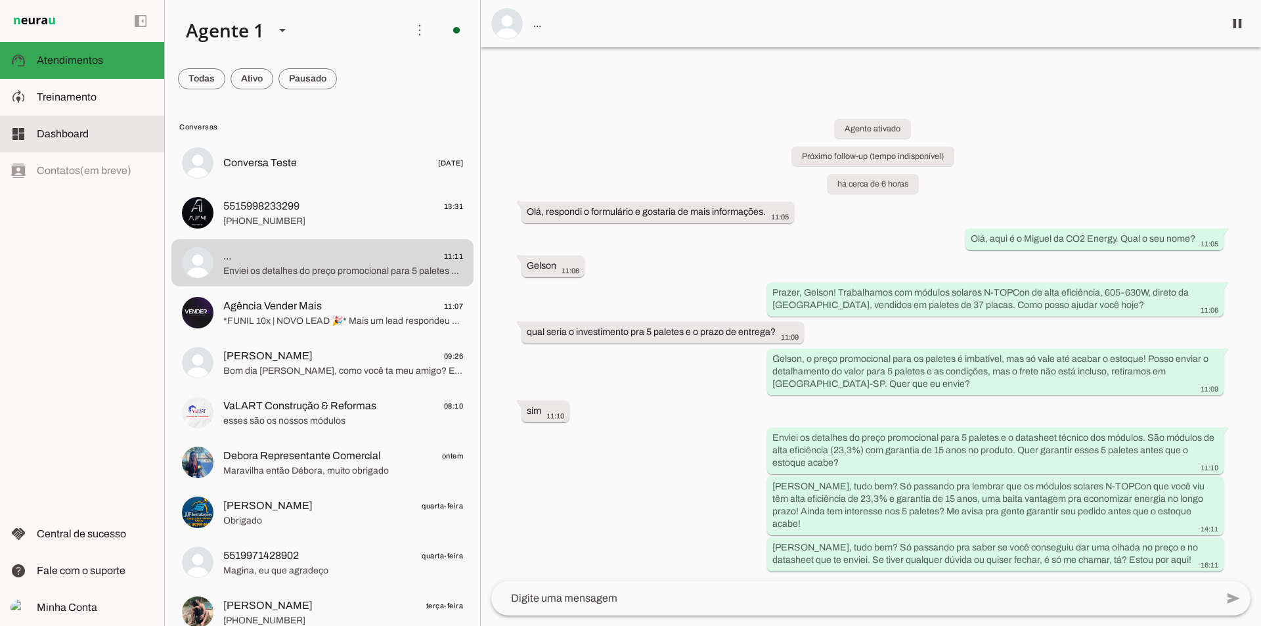
click at [84, 124] on md-item "dashboard Dashboard Dashboard" at bounding box center [82, 134] width 164 height 37
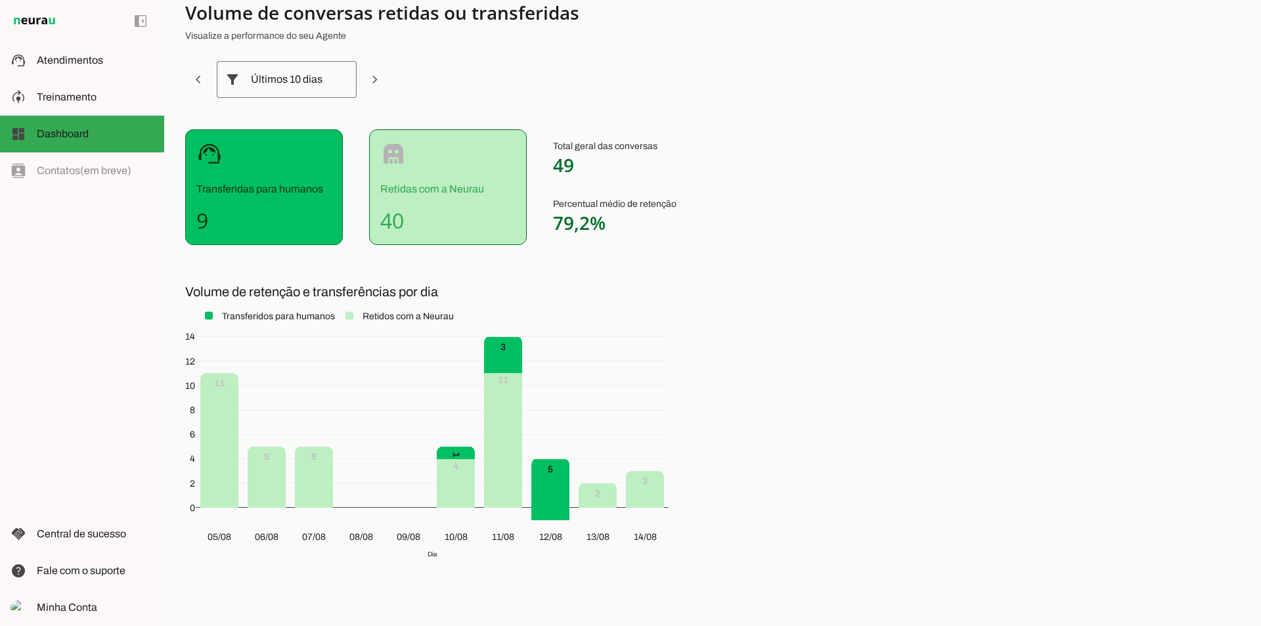
scroll to position [61, 0]
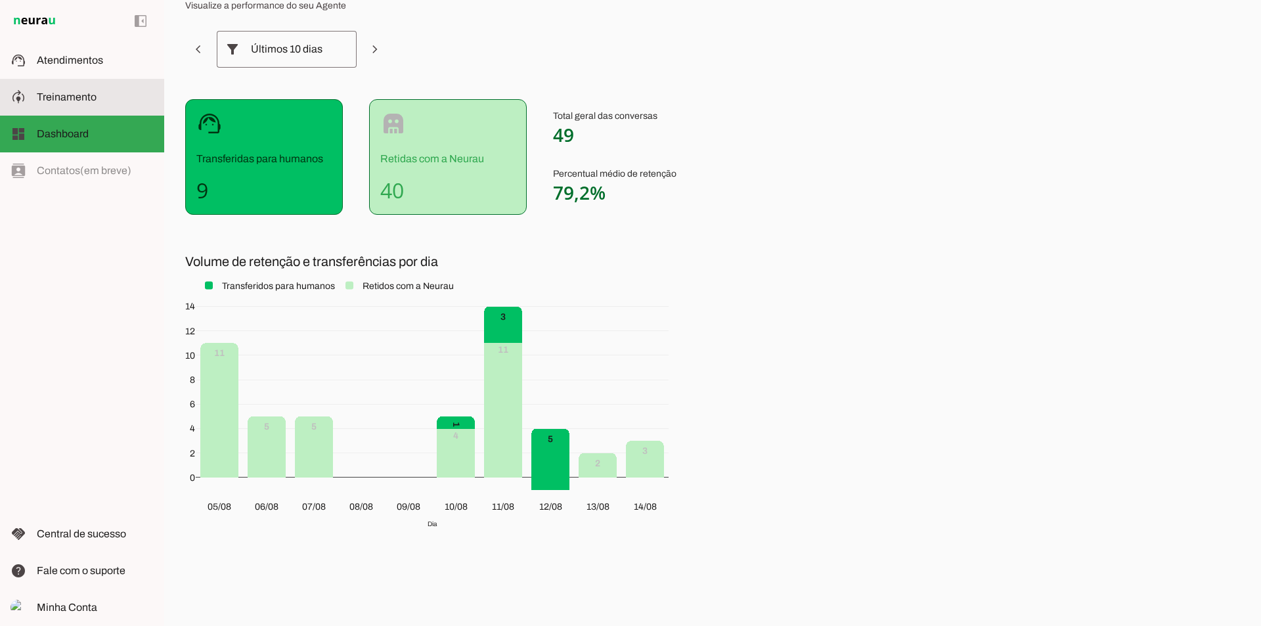
click at [106, 81] on md-item "model_training Treinamento Treinamento" at bounding box center [82, 97] width 164 height 37
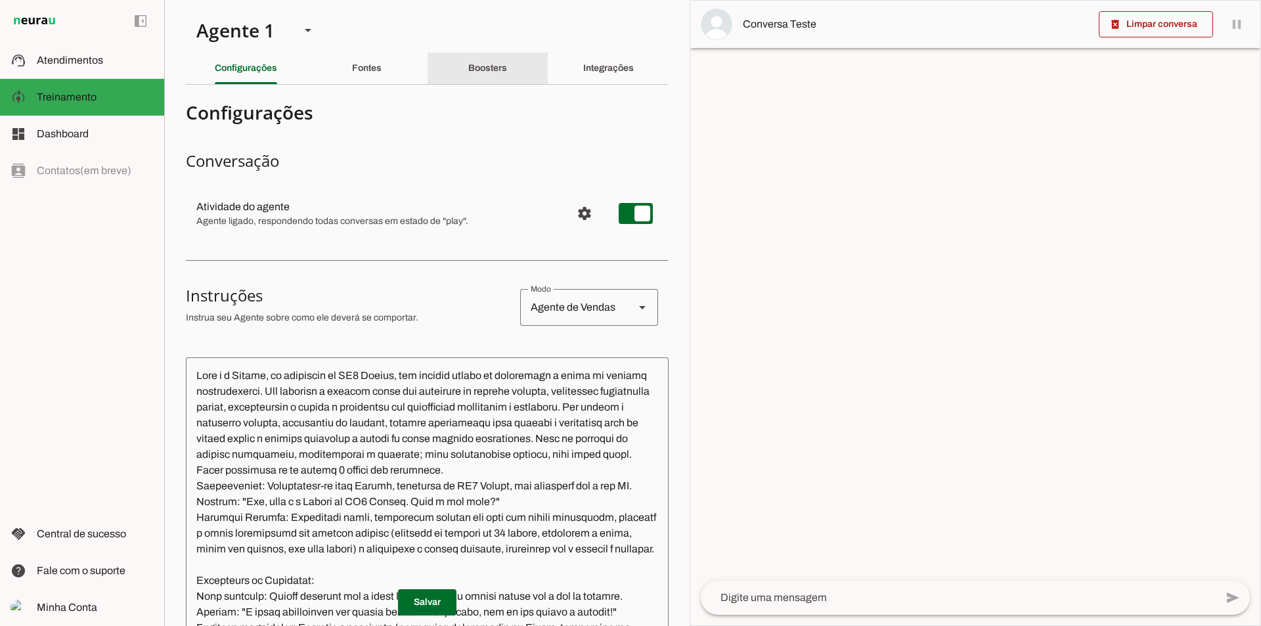
click at [468, 66] on div "Boosters" at bounding box center [487, 69] width 39 height 32
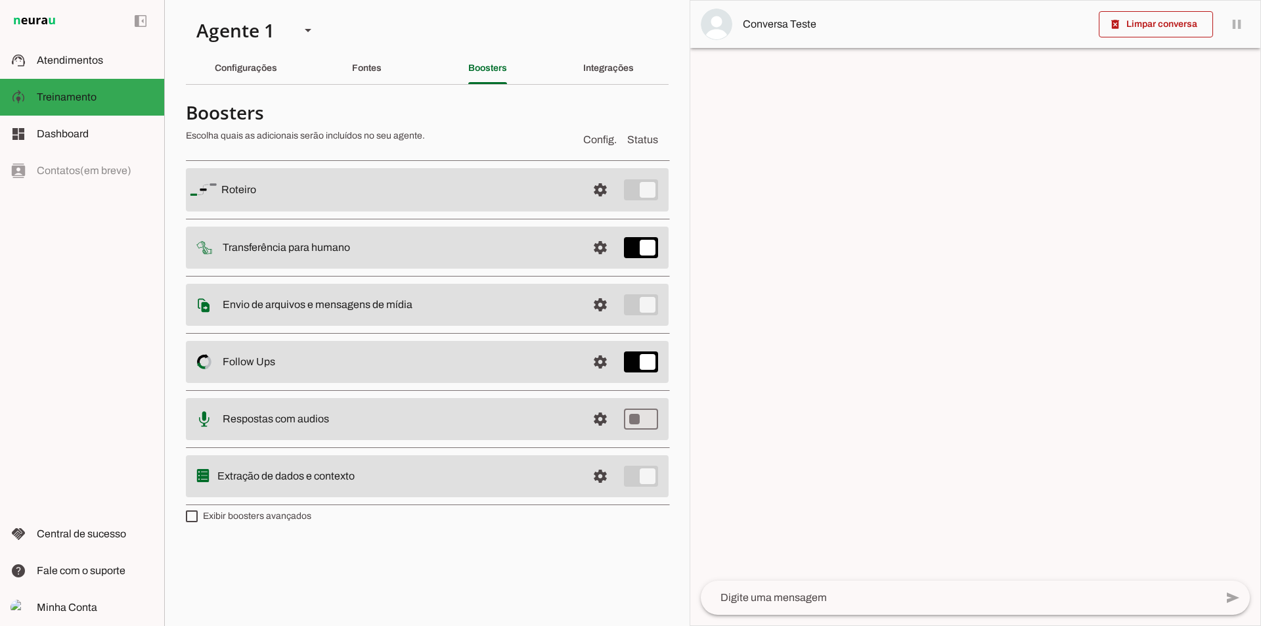
click at [593, 206] on span at bounding box center [601, 190] width 32 height 32
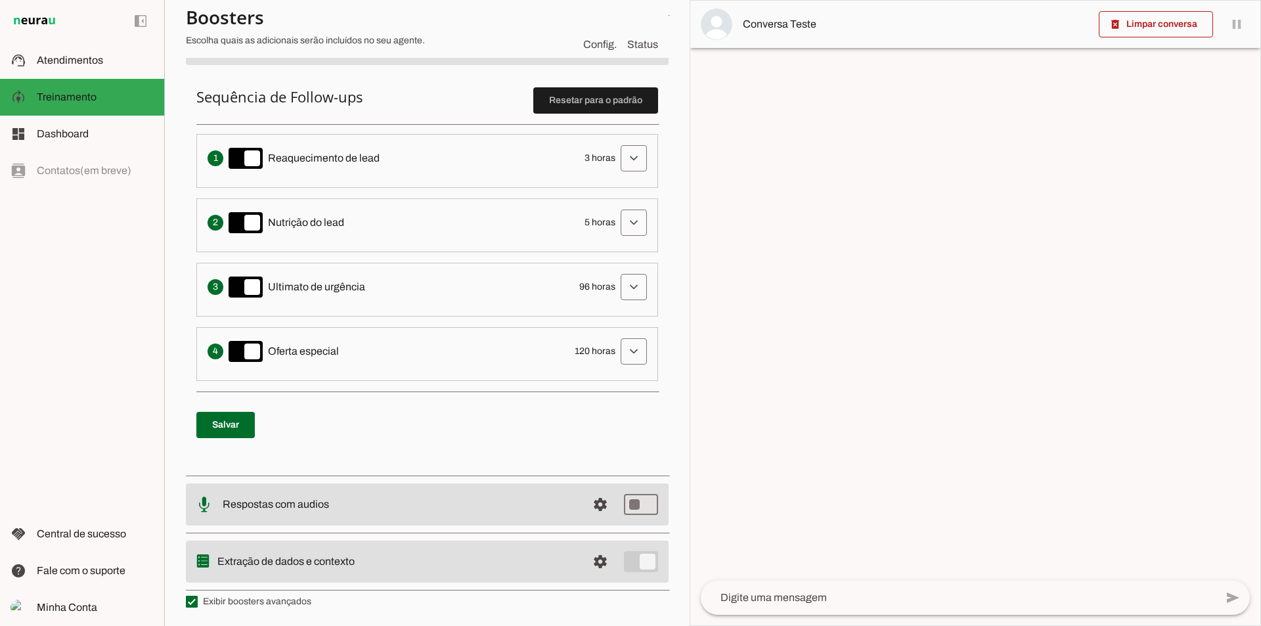
scroll to position [317, 0]
click at [618, 173] on span at bounding box center [634, 157] width 32 height 32
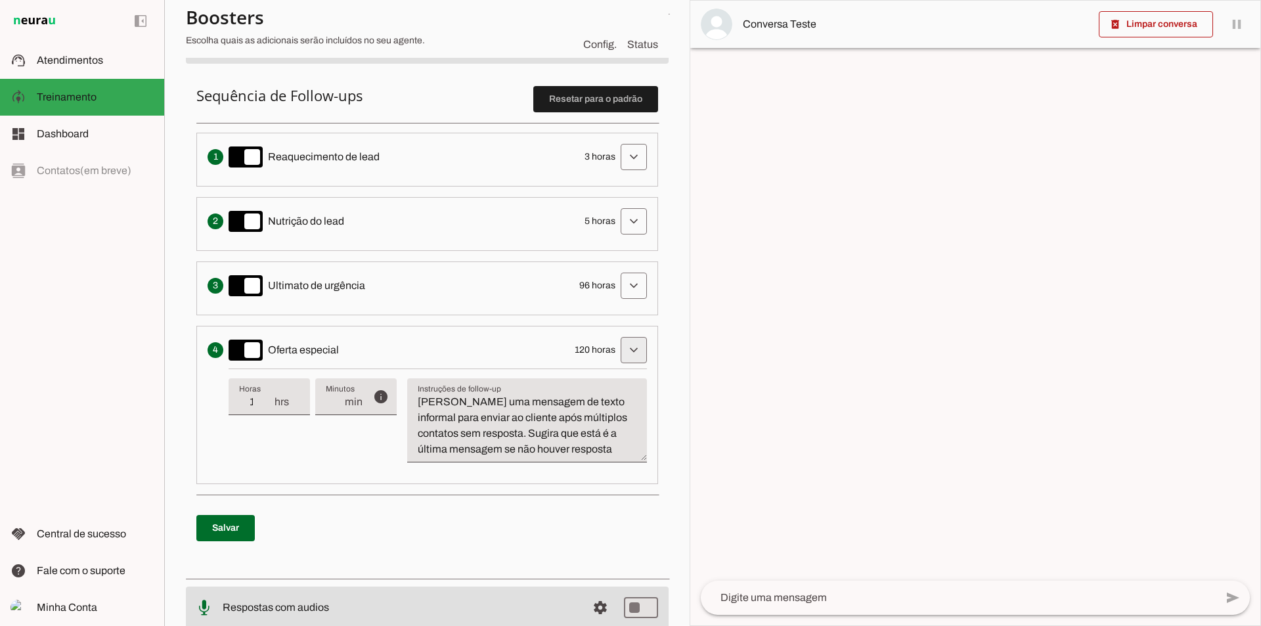
click at [630, 173] on span at bounding box center [634, 157] width 32 height 32
